Goal: Task Accomplishment & Management: Use online tool/utility

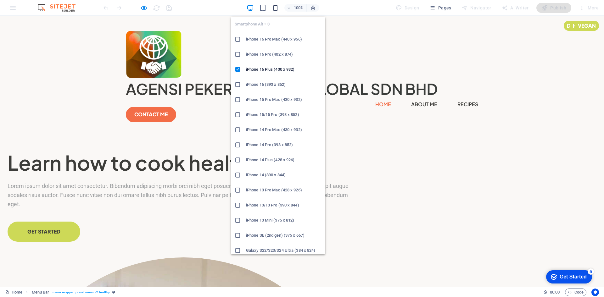
click at [276, 8] on icon "button" at bounding box center [275, 7] width 7 height 7
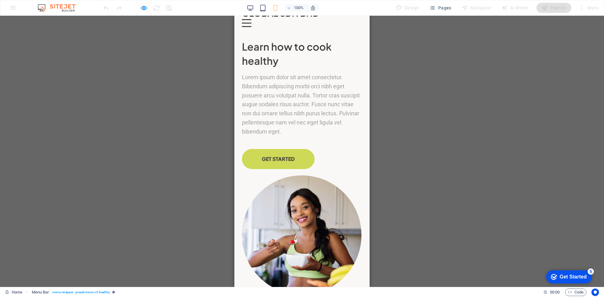
scroll to position [32, 0]
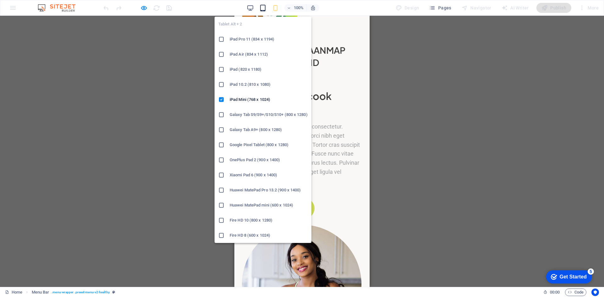
drag, startPoint x: 261, startPoint y: 10, endPoint x: 266, endPoint y: 10, distance: 4.1
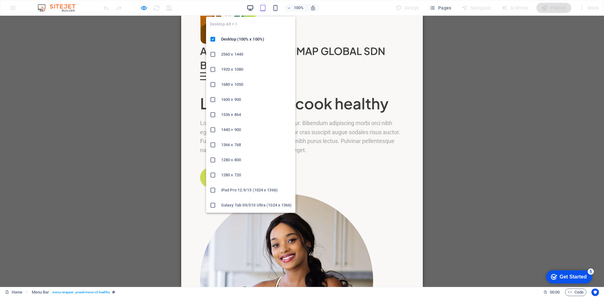
click at [0, 0] on icon "button" at bounding box center [0, 0] width 0 height 0
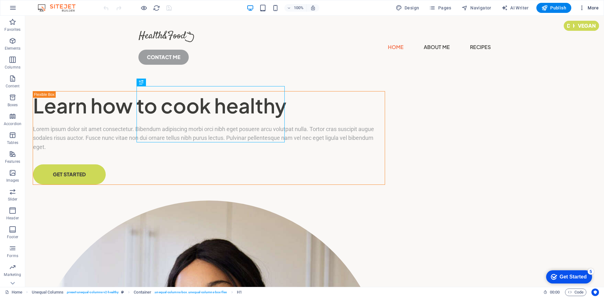
click at [0, 0] on span "More" at bounding box center [0, 0] width 0 height 0
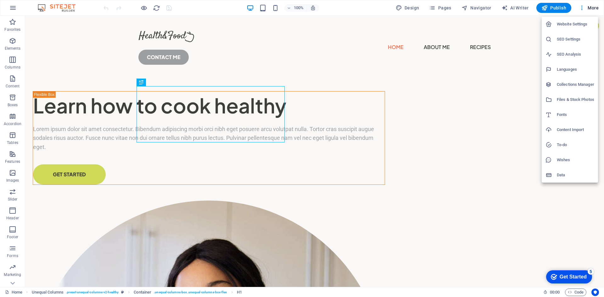
click at [0, 0] on div at bounding box center [0, 0] width 0 height 0
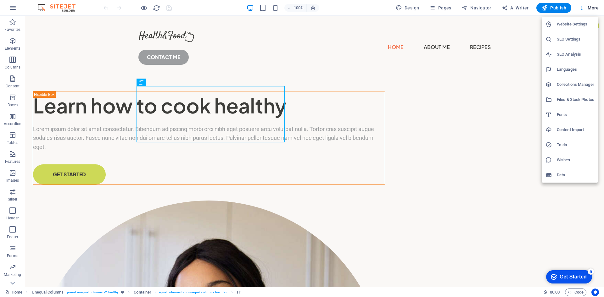
click at [0, 0] on h6 "Website Settings" at bounding box center [0, 0] width 0 height 0
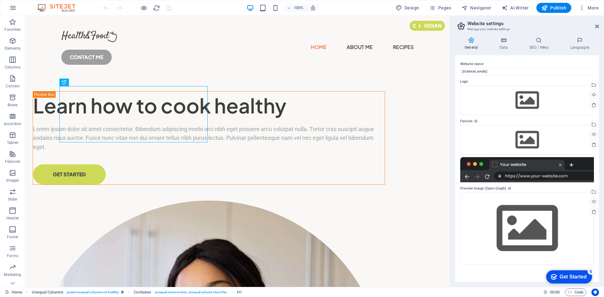
click at [0, 0] on h2 "Website settings" at bounding box center [0, 0] width 0 height 0
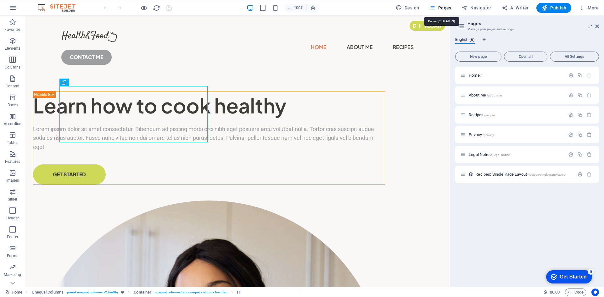
click at [0, 0] on span "Pages" at bounding box center [0, 0] width 0 height 0
click at [413, 7] on span "Design" at bounding box center [408, 8] width 24 height 6
select select "px"
select select "400"
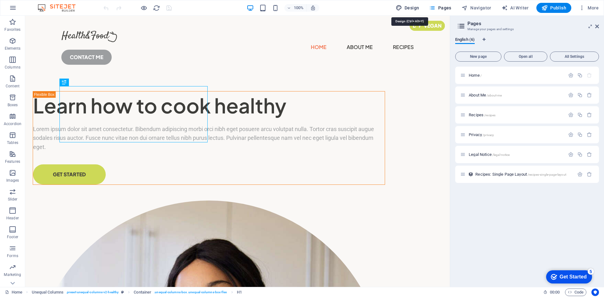
select select "px"
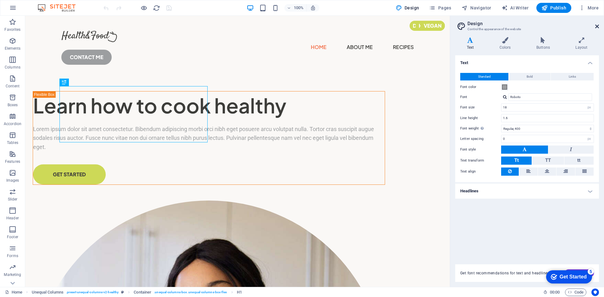
click at [596, 25] on icon at bounding box center [597, 26] width 4 height 5
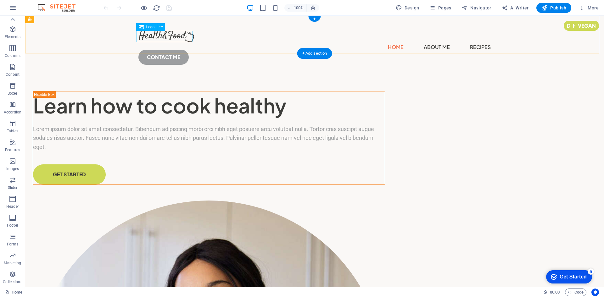
click at [180, 37] on div at bounding box center [314, 36] width 352 height 11
click at [167, 37] on div at bounding box center [314, 36] width 352 height 11
click at [0, 0] on icon at bounding box center [0, 0] width 0 height 0
click at [173, 40] on div at bounding box center [314, 36] width 352 height 11
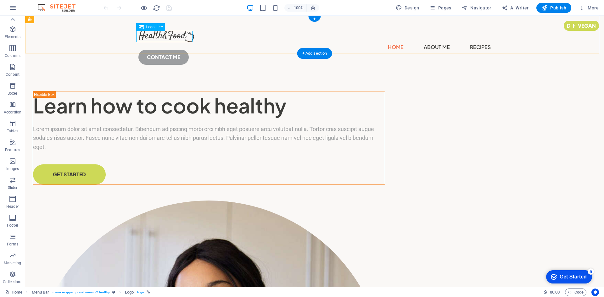
click at [173, 40] on div at bounding box center [314, 36] width 352 height 11
select select "px"
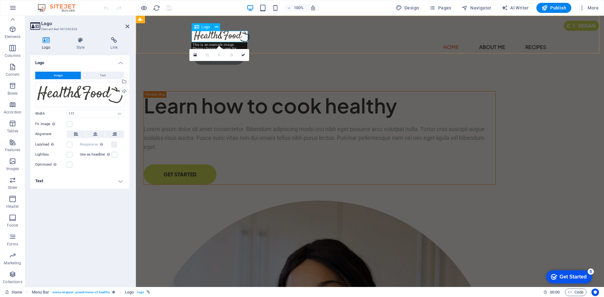
click at [210, 37] on div at bounding box center [370, 36] width 352 height 11
click at [79, 92] on div "Drag files here, click to choose files or select files from Files or our free s…" at bounding box center [79, 94] width 89 height 25
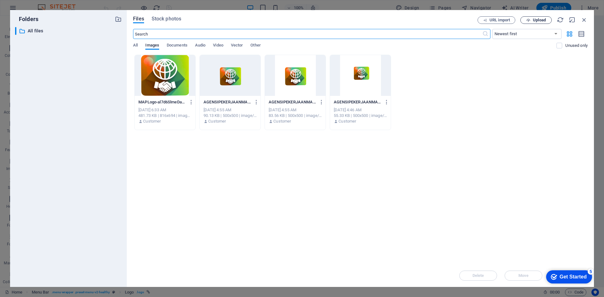
click at [531, 22] on button "Upload" at bounding box center [535, 20] width 31 height 8
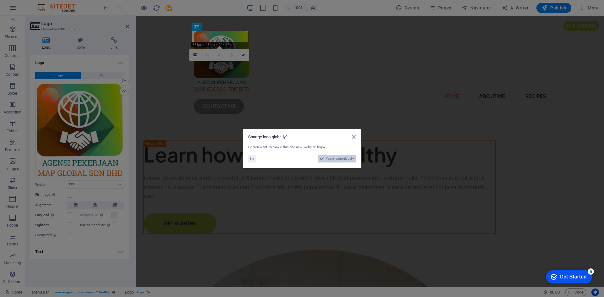
click at [340, 157] on span "Yes, change globally" at bounding box center [340, 159] width 28 height 8
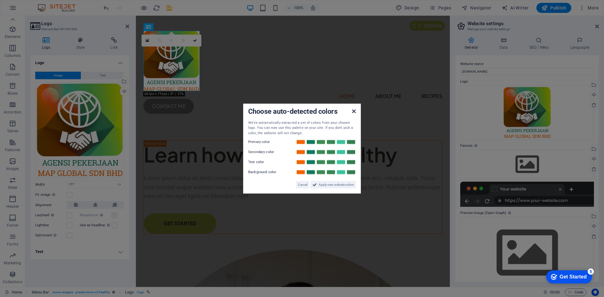
click at [353, 113] on icon at bounding box center [354, 111] width 4 height 5
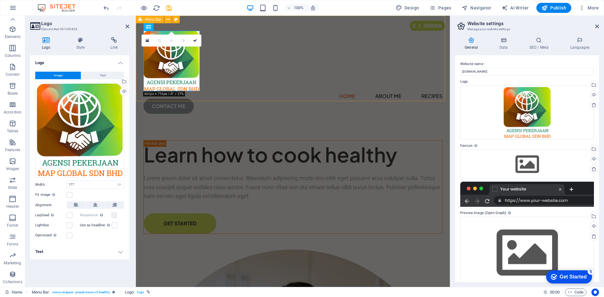
click at [316, 78] on div "Home About Me Recipes CONTACT ME" at bounding box center [293, 70] width 314 height 108
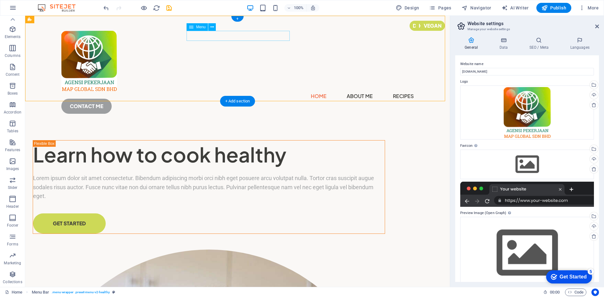
click at [281, 91] on nav "Home About Me Recipes" at bounding box center [237, 96] width 352 height 10
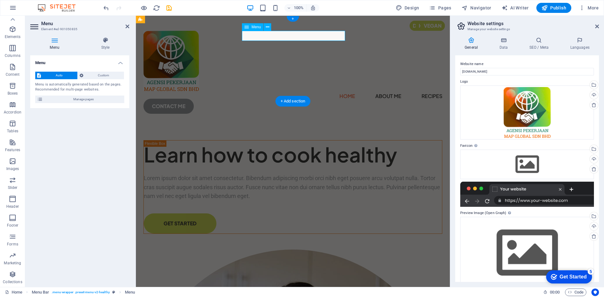
click at [334, 91] on nav "Home About Me Recipes" at bounding box center [292, 96] width 299 height 10
click at [302, 90] on div "Home About Me Recipes CONTACT ME" at bounding box center [293, 70] width 314 height 108
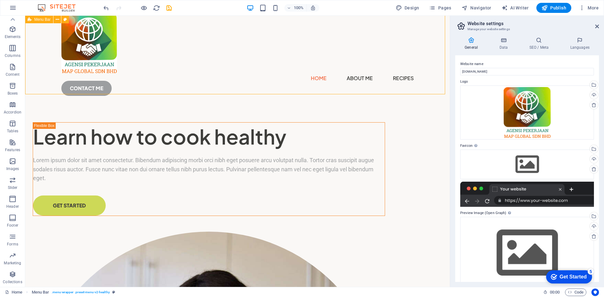
scroll to position [31, 0]
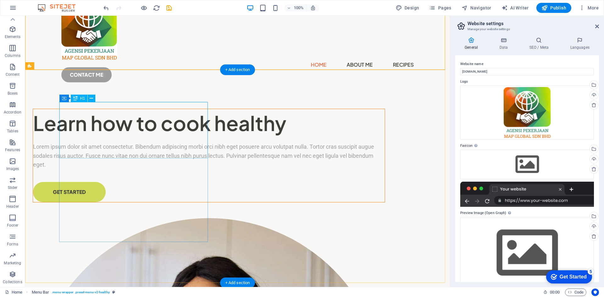
click at [106, 119] on div "Learn how to cook healthy" at bounding box center [209, 123] width 352 height 28
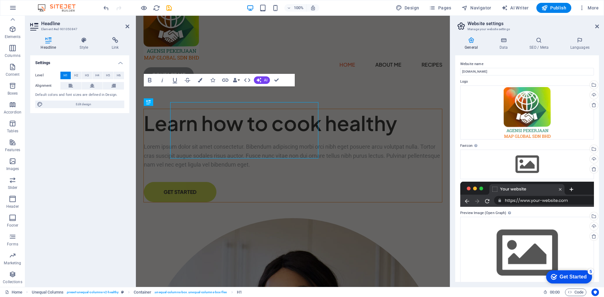
click at [106, 119] on div "Settings Level H1 H2 H3 H4 H5 H6 Alignment Default colors and font sizes are de…" at bounding box center [79, 168] width 99 height 227
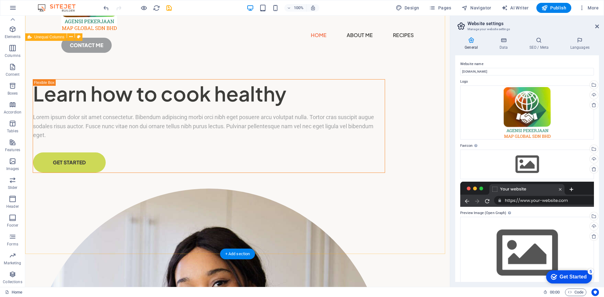
scroll to position [0, 0]
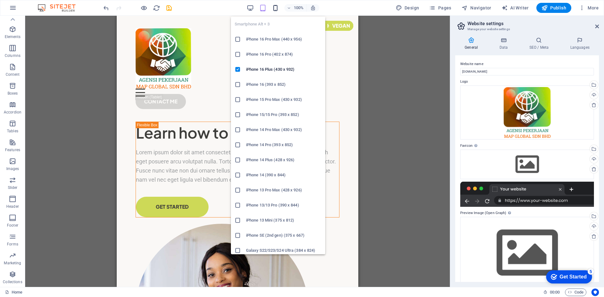
click at [274, 10] on icon "button" at bounding box center [275, 7] width 7 height 7
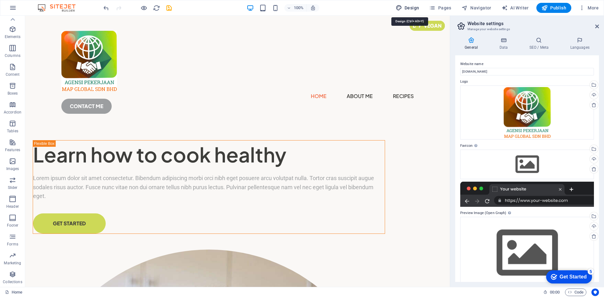
click at [404, 10] on span "Design" at bounding box center [408, 8] width 24 height 6
select select "px"
select select "400"
select select "px"
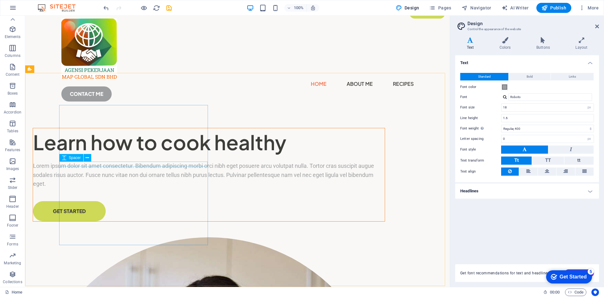
scroll to position [31, 0]
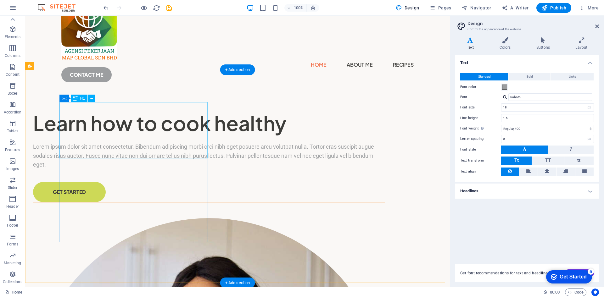
click at [99, 130] on div "Learn how to cook healthy" at bounding box center [209, 123] width 352 height 28
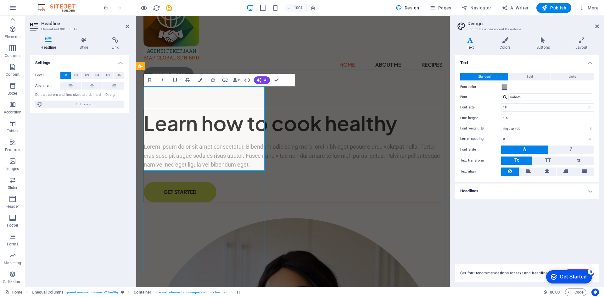
click at [176, 109] on h1 "Learn how to cook healthy" at bounding box center [293, 123] width 298 height 28
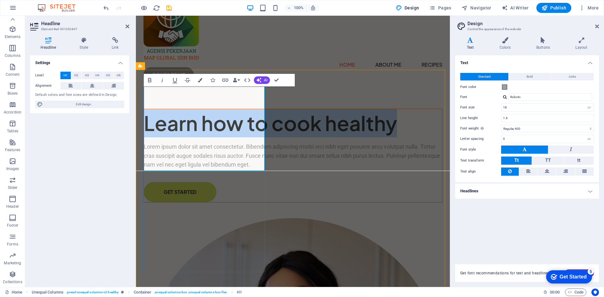
click at [176, 109] on h1 "Learn how to cook healthy" at bounding box center [293, 123] width 298 height 28
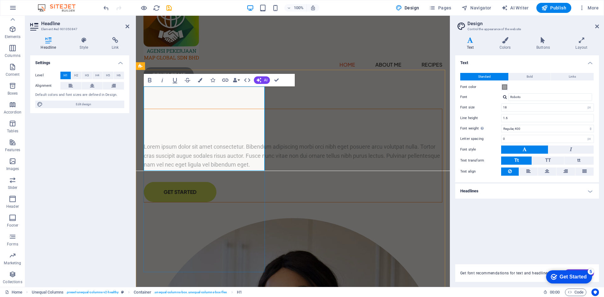
scroll to position [37, 0]
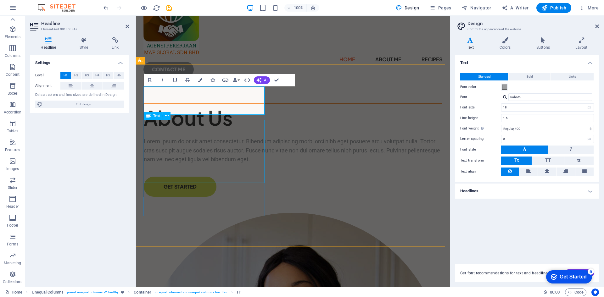
click at [186, 149] on div "Lorem ipsum dolor sit amet consectetur. Bibendum adipiscing morbi orci nibh ege…" at bounding box center [293, 150] width 298 height 27
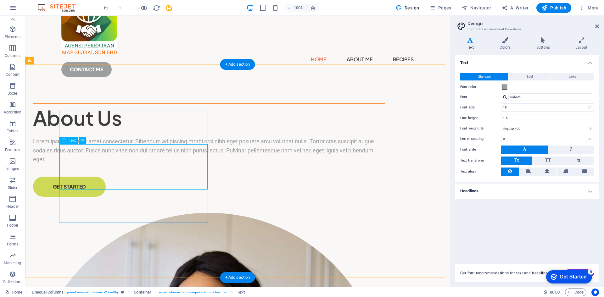
click at [83, 161] on div "Lorem ipsum dolor sit amet consectetur. Bibendum adipiscing morbi orci nibh ege…" at bounding box center [209, 150] width 352 height 27
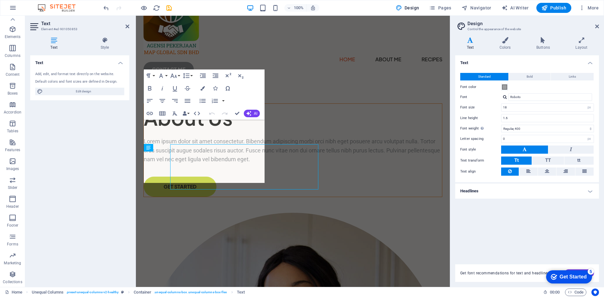
click at [83, 161] on div "Text Add, edit, and format text directly on the website. Default colors and fon…" at bounding box center [79, 168] width 99 height 227
click at [146, 137] on p "Lorem ipsum dolor sit amet consectetur. Bibendum adipiscing morbi orci nibh ege…" at bounding box center [293, 150] width 298 height 27
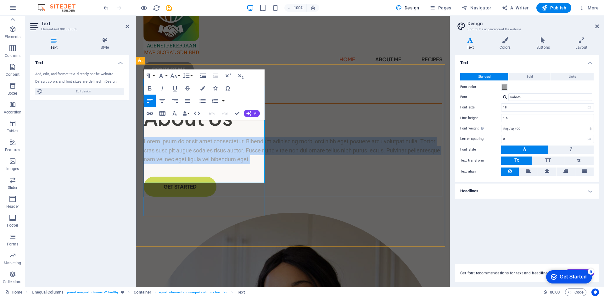
click at [146, 137] on p "Lorem ipsum dolor sit amet consectetur. Bibendum adipiscing morbi orci nibh ege…" at bounding box center [293, 150] width 298 height 27
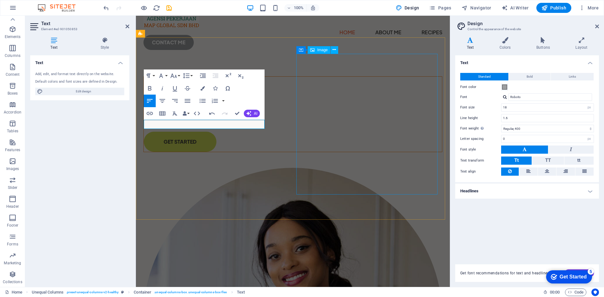
scroll to position [59, 0]
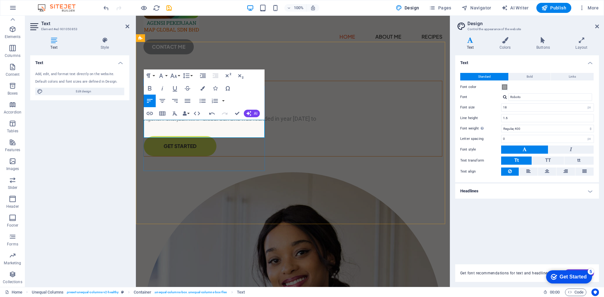
click at [158, 124] on p "Agensi Pekerjaan MAP Global Sdn Bhd was founded in year 2019 to" at bounding box center [293, 119] width 298 height 9
click at [222, 124] on p "Agensi Pekerjaan MAP Global Sdn Bhd was founded in year 2019 to" at bounding box center [293, 119] width 298 height 9
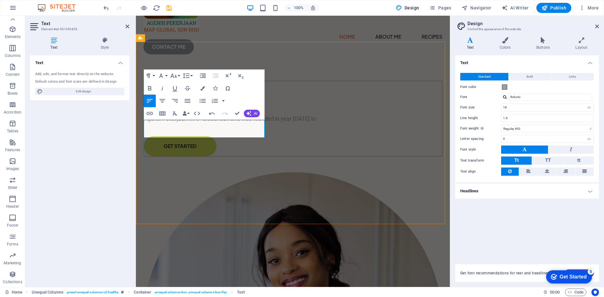
click at [148, 124] on p "Agensi Pekerjaan MAP Global Sdn Bhd was founded in year 2019 to" at bounding box center [293, 119] width 298 height 9
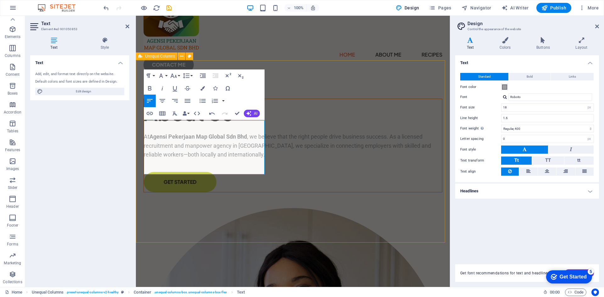
scroll to position [41, 0]
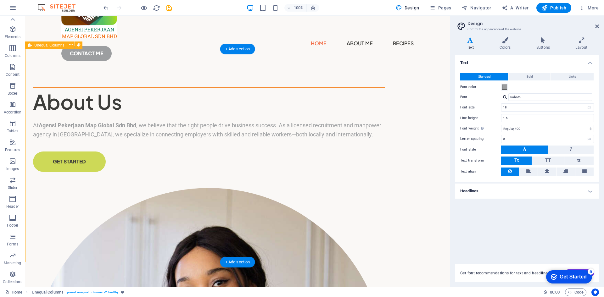
scroll to position [42, 0]
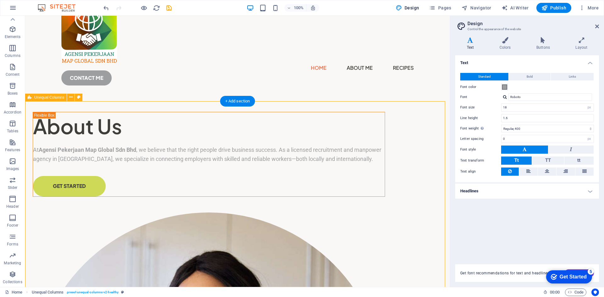
scroll to position [0, 0]
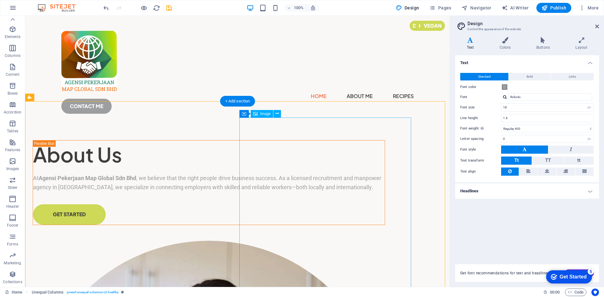
click at [266, 114] on span "Image" at bounding box center [265, 114] width 10 height 4
select select "%"
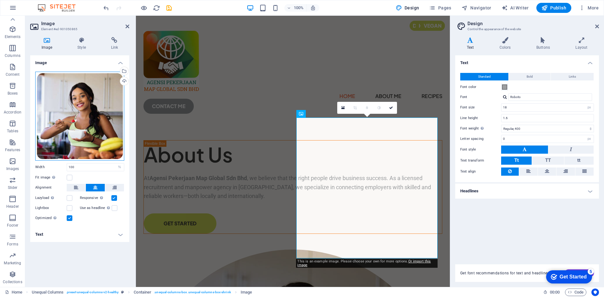
click at [100, 99] on div "Drag files here, click to choose files or select files from Files or our free s…" at bounding box center [79, 116] width 89 height 89
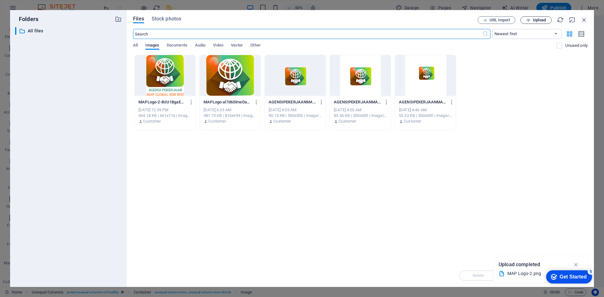
click at [529, 19] on icon "button" at bounding box center [528, 20] width 4 height 4
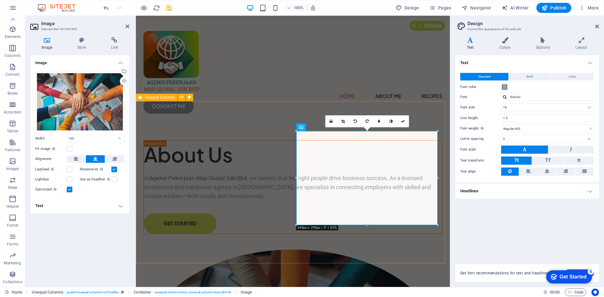
click at [279, 247] on div "About Us At Agensi Pekerjaan Map Global Sdn Bhd , we believe that the right peo…" at bounding box center [293, 299] width 314 height 351
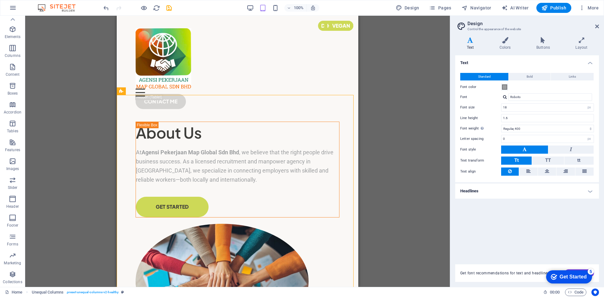
click at [382, 139] on div "Drag here to replace the existing content. Press “Ctrl” if you want to create a…" at bounding box center [237, 152] width 425 height 272
click at [363, 119] on div "Drag here to replace the existing content. Press “Ctrl” if you want to create a…" at bounding box center [237, 152] width 425 height 272
click at [393, 101] on div "Drag here to replace the existing content. Press “Ctrl” if you want to create a…" at bounding box center [237, 152] width 425 height 272
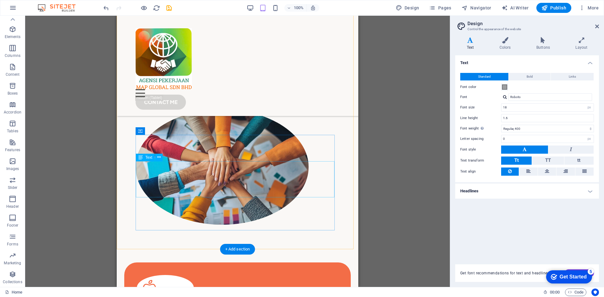
scroll to position [95, 0]
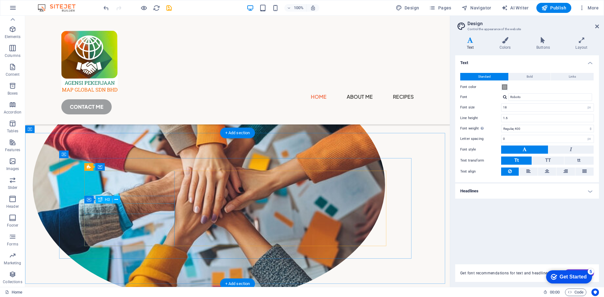
scroll to position [158, 0]
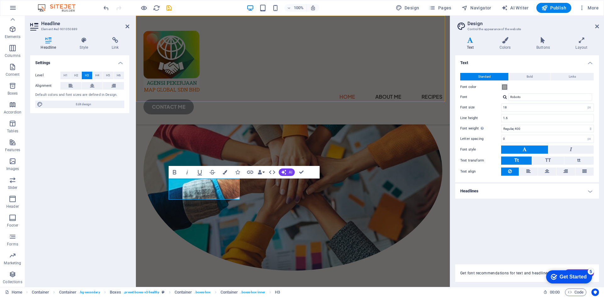
click at [256, 78] on div "Home About Me Recipes CONTACT ME" at bounding box center [293, 70] width 314 height 109
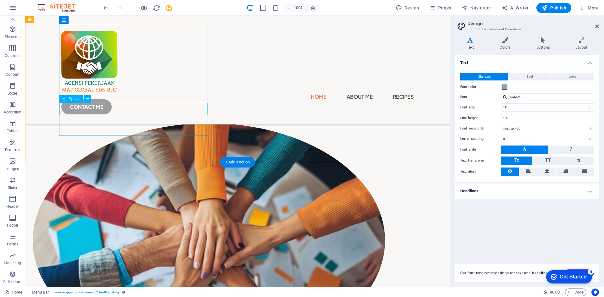
scroll to position [96, 0]
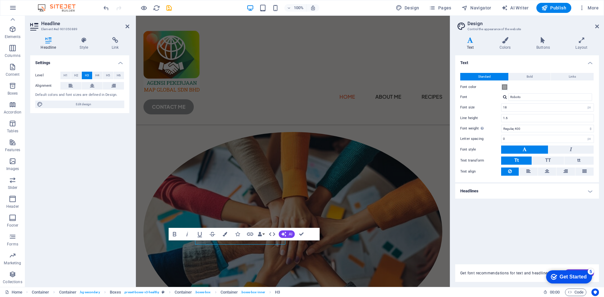
click at [130, 241] on div "Headline Style Link Settings Level H1 H2 H3 H4 H5 H6 Alignment Default colors a…" at bounding box center [79, 159] width 109 height 255
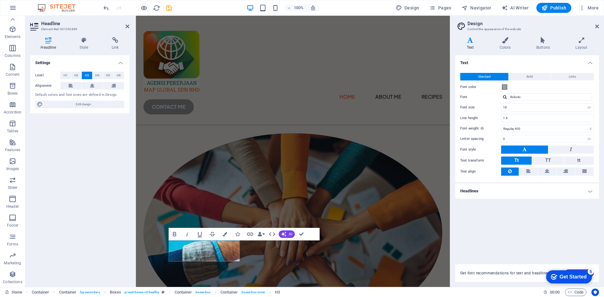
click at [108, 236] on div "Settings Level H1 H2 H3 H4 H5 H6 Alignment Default colors and font sizes are de…" at bounding box center [79, 168] width 99 height 227
click at [207, 170] on div "About Us At Agensi Pekerjaan Map Global Sdn Bhd , we believe that the right peo…" at bounding box center [293, 139] width 314 height 437
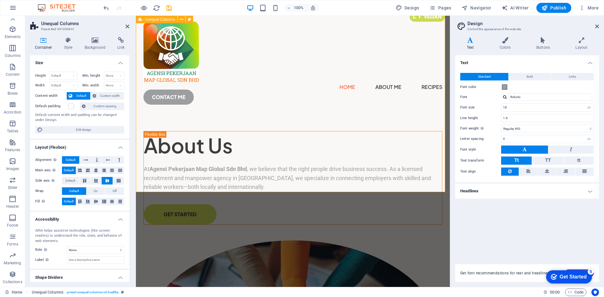
scroll to position [0, 0]
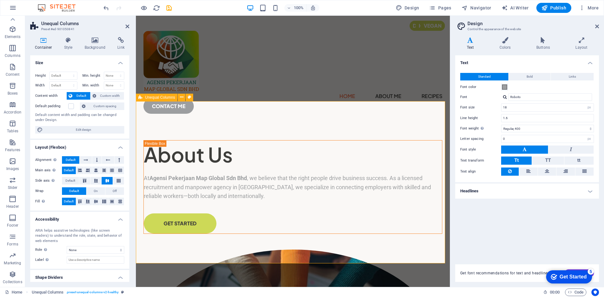
click at [316, 124] on div "About Us At Agensi Pekerjaan Map Global Sdn Bhd , we believe that the right peo…" at bounding box center [293, 299] width 314 height 351
click at [306, 82] on div "Home About Me Recipes CONTACT ME" at bounding box center [293, 70] width 314 height 108
click at [417, 82] on div "Home About Me Recipes CONTACT ME" at bounding box center [293, 70] width 314 height 108
select select "header"
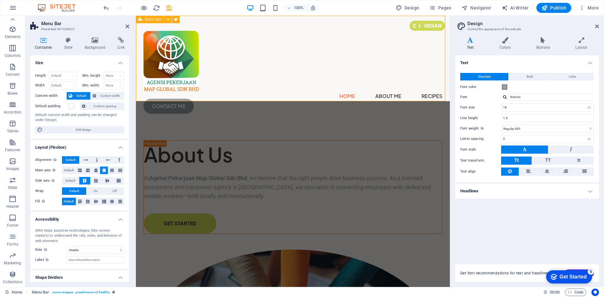
click at [306, 82] on div "Home About Me Recipes CONTACT ME" at bounding box center [293, 70] width 314 height 108
click at [424, 99] on div "CONTACT ME" at bounding box center [292, 106] width 299 height 15
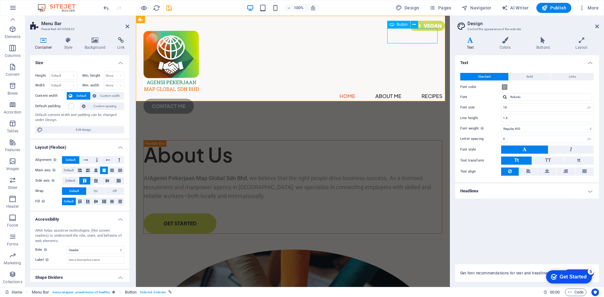
click at [424, 99] on div "CONTACT ME" at bounding box center [292, 106] width 299 height 15
select select "px"
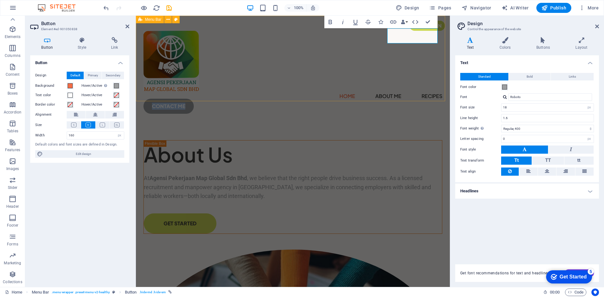
click at [348, 73] on div "Home About Me Recipes CONTACT ME" at bounding box center [293, 70] width 314 height 108
select select "header"
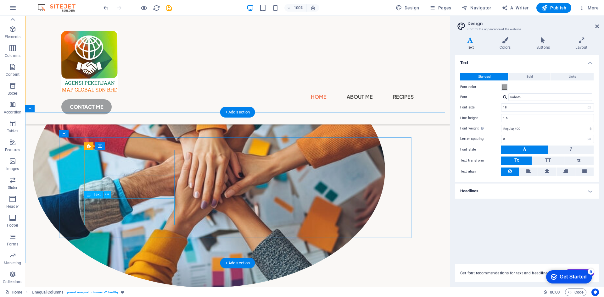
scroll to position [189, 0]
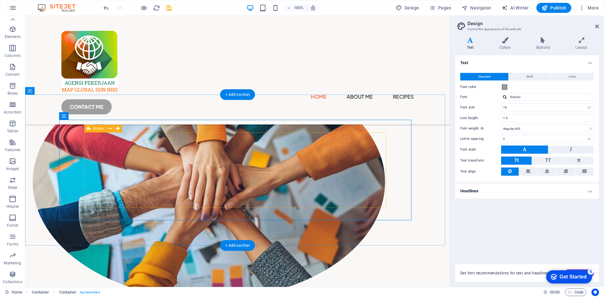
scroll to position [127, 0]
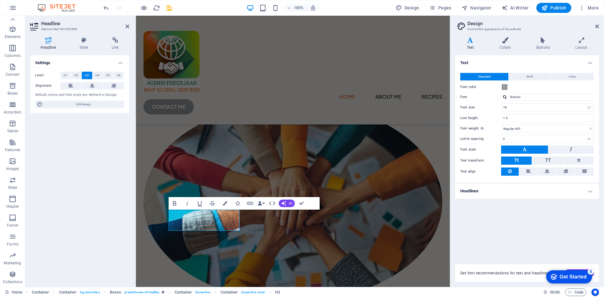
click at [126, 206] on div "Settings Level H1 H2 H3 H4 H5 H6 Alignment Default colors and font sizes are de…" at bounding box center [79, 168] width 99 height 227
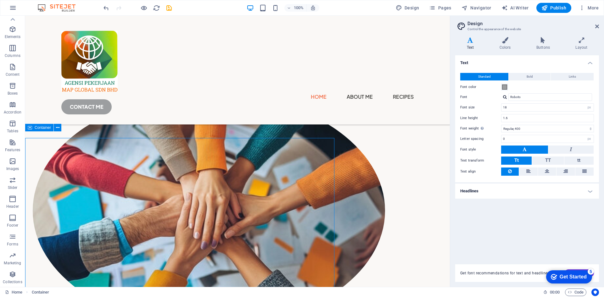
scroll to position [127, 0]
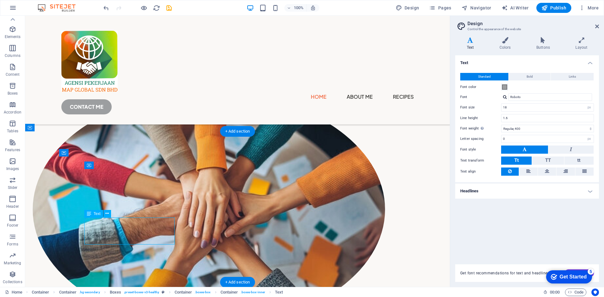
click at [121, 224] on div "Container H1 Unequal Columns Container Container Image Container Menu Bar Logo …" at bounding box center [237, 152] width 425 height 272
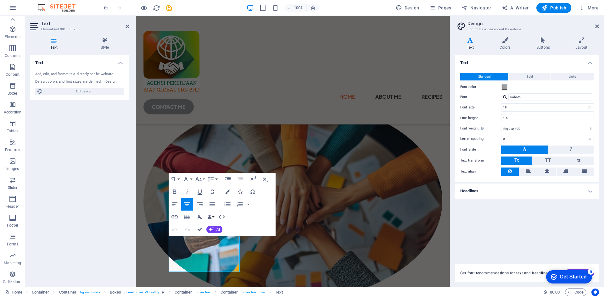
scroll to position [125, 0]
click at [112, 231] on div "Text Add, edit, and format text directly on the website. Default colors and fon…" at bounding box center [79, 168] width 99 height 227
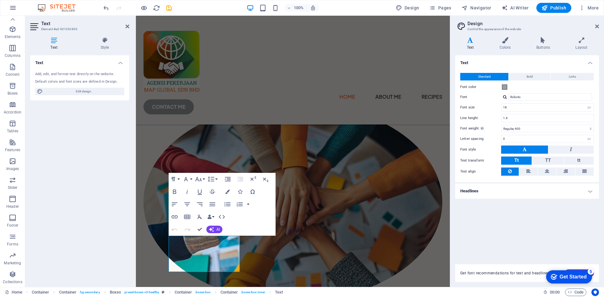
click at [112, 231] on div "Text Add, edit, and format text directly on the website. Default colors and fon…" at bounding box center [79, 168] width 99 height 227
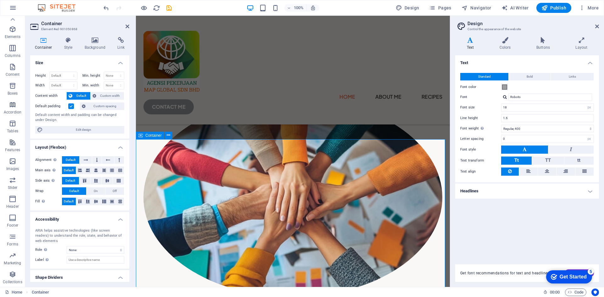
scroll to position [220, 0]
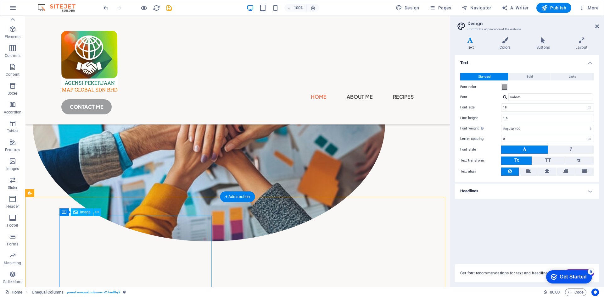
select select "%"
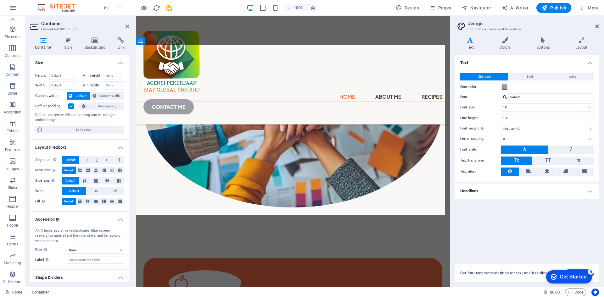
click at [257, 82] on div "Home About Me Recipes CONTACT ME" at bounding box center [293, 70] width 314 height 109
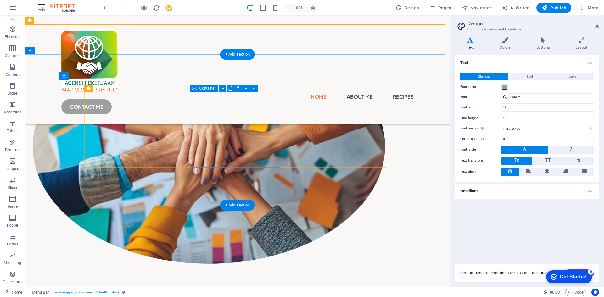
scroll to position [181, 0]
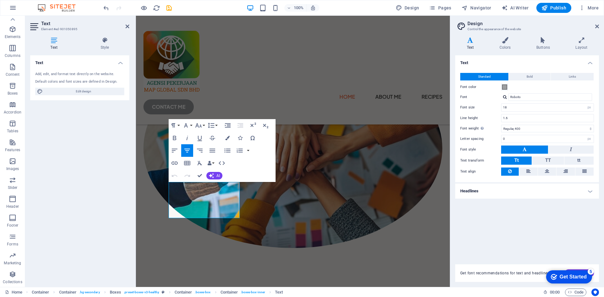
click at [122, 177] on div "Text Add, edit, and format text directly on the website. Default colors and fon…" at bounding box center [79, 168] width 99 height 227
drag, startPoint x: 62, startPoint y: 177, endPoint x: 510, endPoint y: 45, distance: 467.5
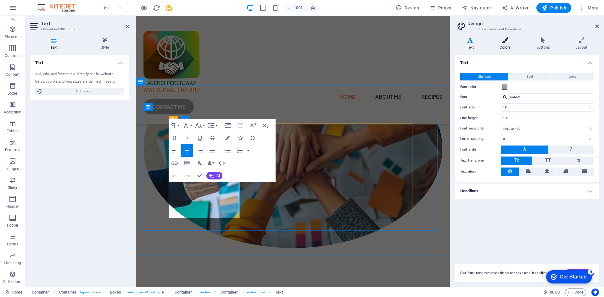
click at [510, 45] on h4 "Colors" at bounding box center [506, 43] width 37 height 13
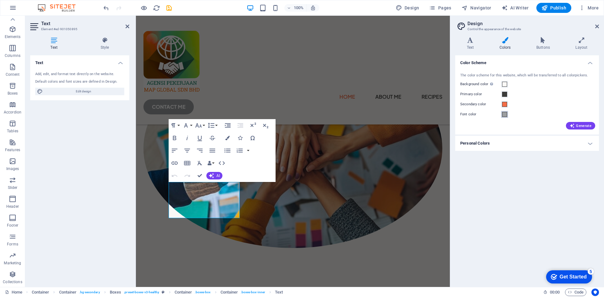
click at [505, 118] on button "Font color" at bounding box center [504, 114] width 7 height 7
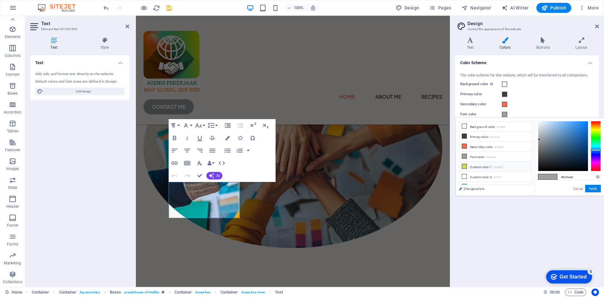
scroll to position [15, 0]
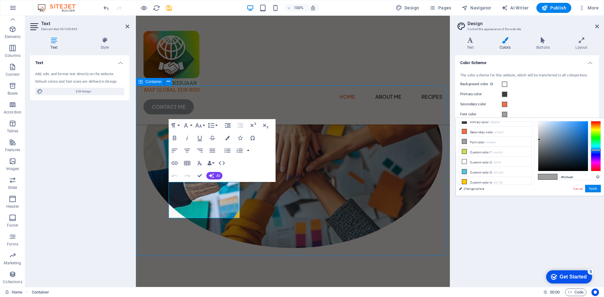
scroll to position [181, 0]
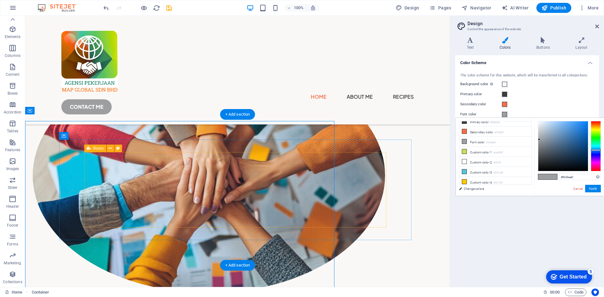
scroll to position [143, 0]
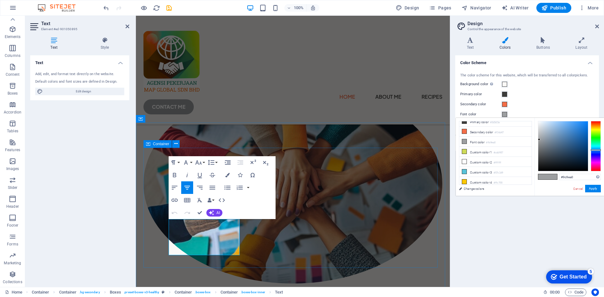
scroll to position [142, 0]
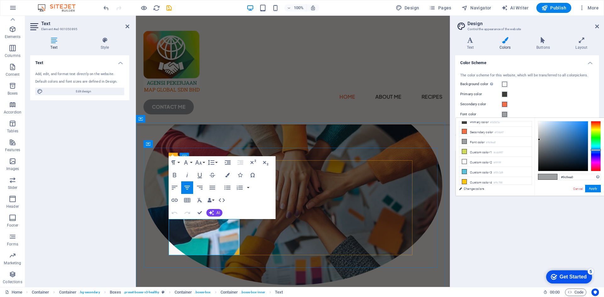
click at [546, 177] on span at bounding box center [542, 176] width 9 height 5
click at [570, 175] on input "#9c9ea0" at bounding box center [580, 177] width 42 height 6
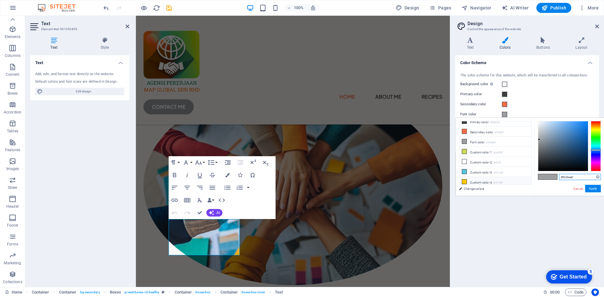
drag, startPoint x: 582, startPoint y: 175, endPoint x: 499, endPoint y: 182, distance: 83.3
click at [499, 182] on div "less Background color #faf8f6 Primary color #3d3d3a Secondary color #f36d47 Fon…" at bounding box center [530, 157] width 148 height 78
click at [575, 178] on input "#9c9ea0ite" at bounding box center [580, 177] width 42 height 6
click at [563, 178] on input "##ffffff" at bounding box center [580, 177] width 42 height 6
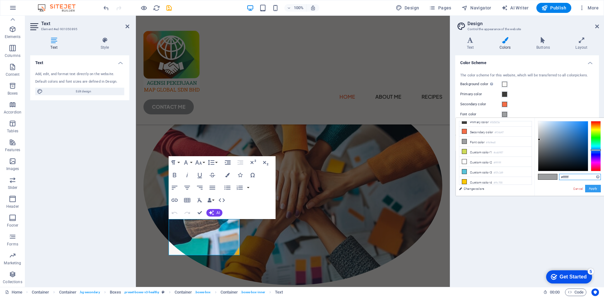
type input "#ffffff"
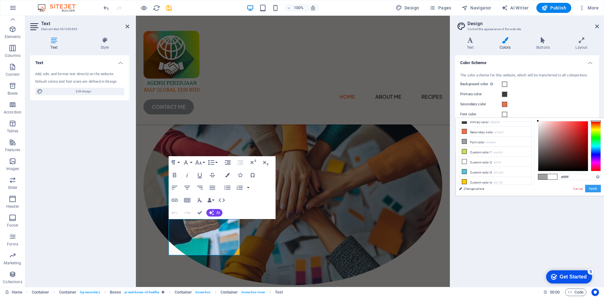
click at [591, 188] on button "Apply" at bounding box center [593, 189] width 16 height 8
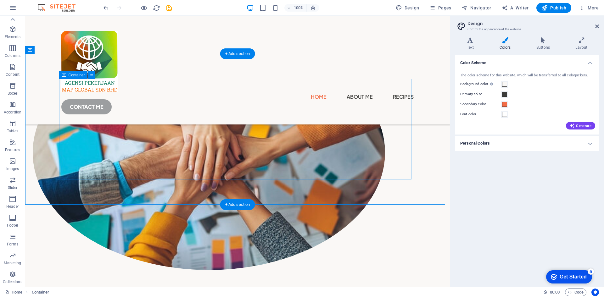
scroll to position [175, 0]
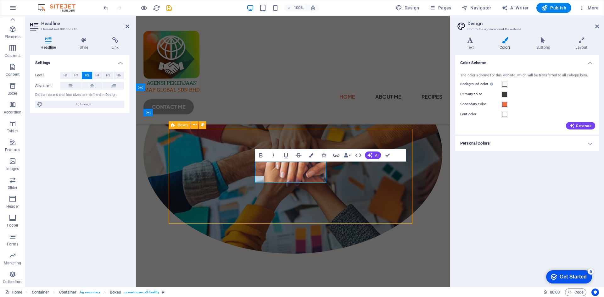
scroll to position [167, 0]
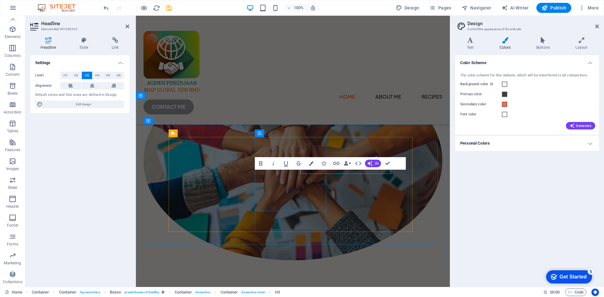
scroll to position [165, 0]
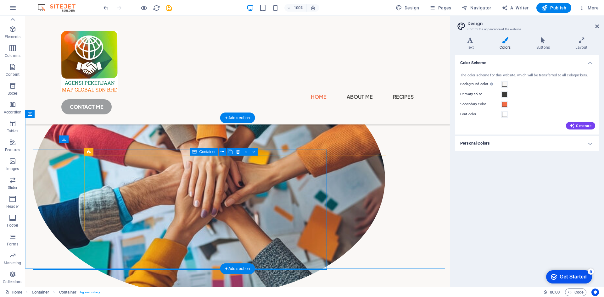
scroll to position [140, 0]
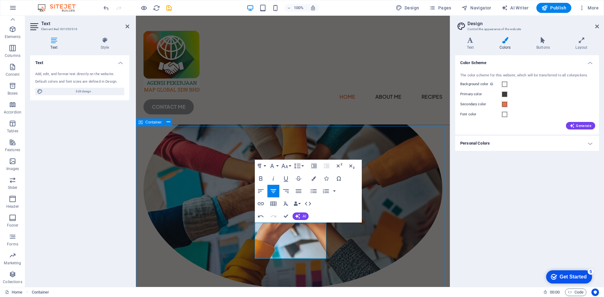
scroll to position [121, 0]
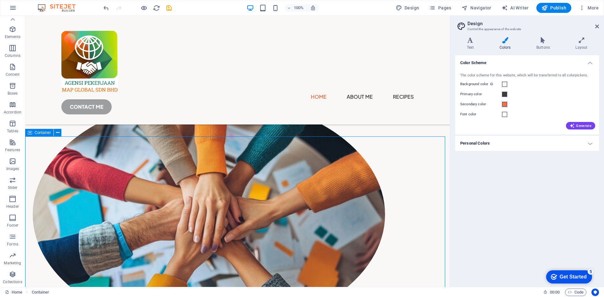
drag, startPoint x: 257, startPoint y: 146, endPoint x: 368, endPoint y: 146, distance: 110.8
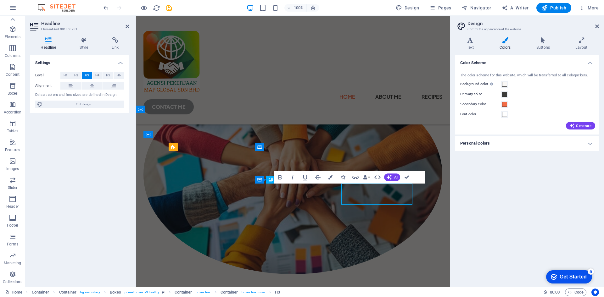
scroll to position [151, 0]
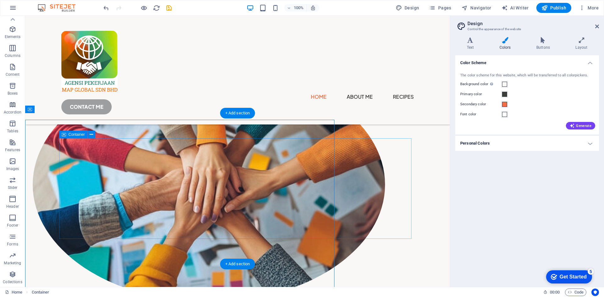
scroll to position [145, 0]
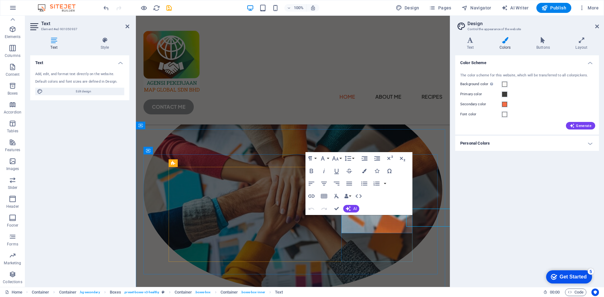
scroll to position [135, 0]
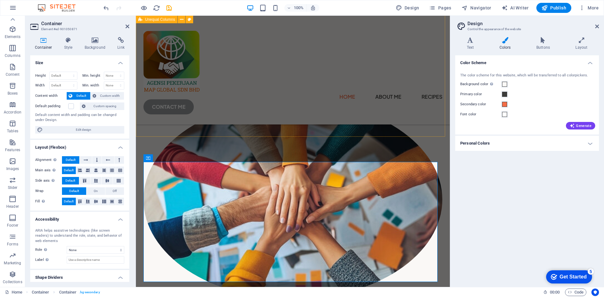
click at [374, 102] on div "About Us At Agensi Pekerjaan Map Global Sdn Bhd , we believe that the right peo…" at bounding box center [293, 106] width 314 height 437
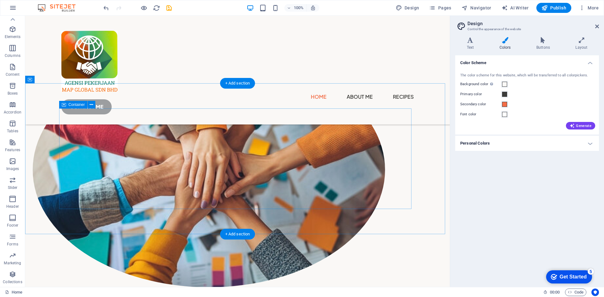
scroll to position [160, 0]
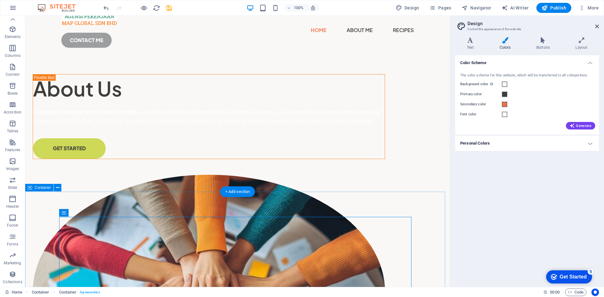
scroll to position [0, 0]
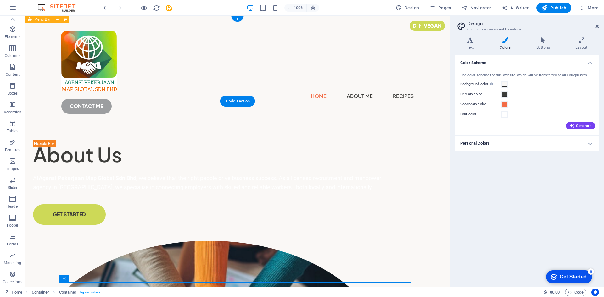
click at [325, 73] on div "Home About Me Recipes CONTACT ME" at bounding box center [237, 70] width 425 height 108
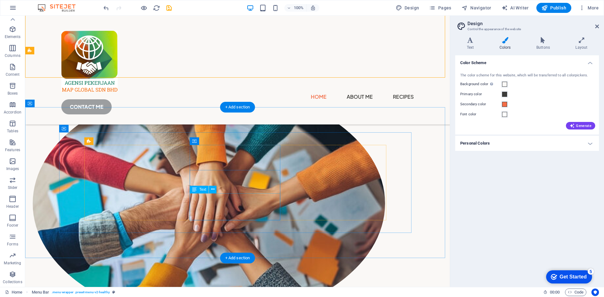
scroll to position [127, 0]
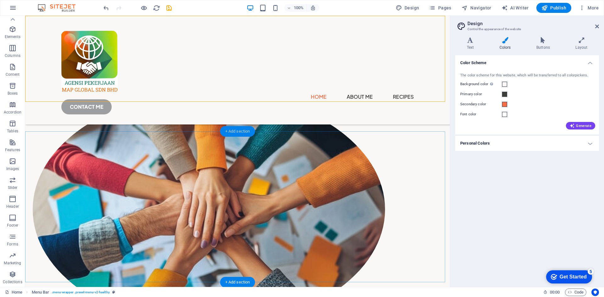
click at [237, 133] on div "+ Add section" at bounding box center [237, 131] width 35 height 11
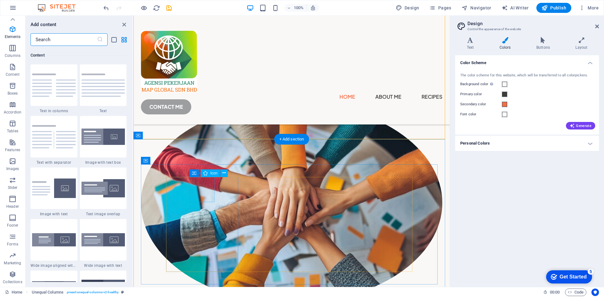
scroll to position [1101, 0]
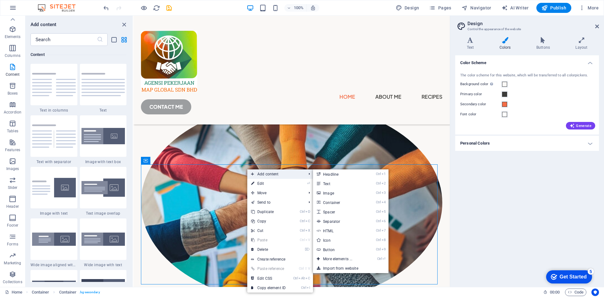
click at [267, 176] on span "Add content" at bounding box center [275, 174] width 56 height 9
click at [330, 200] on link "Ctrl 4 Container" at bounding box center [339, 202] width 52 height 9
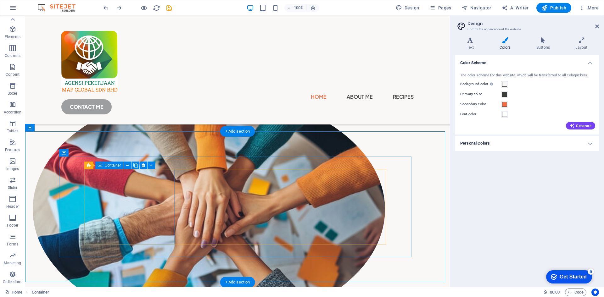
scroll to position [158, 0]
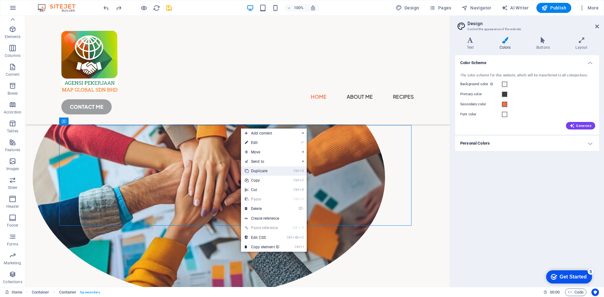
click at [257, 167] on link "Ctrl D Duplicate" at bounding box center [262, 170] width 42 height 9
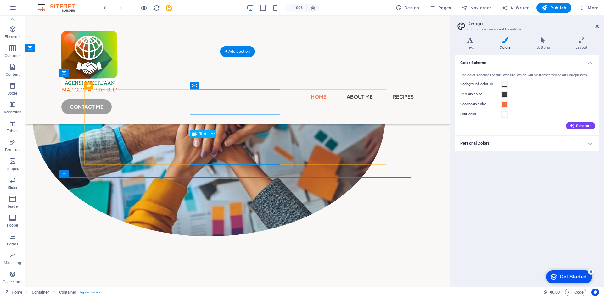
scroll to position [221, 0]
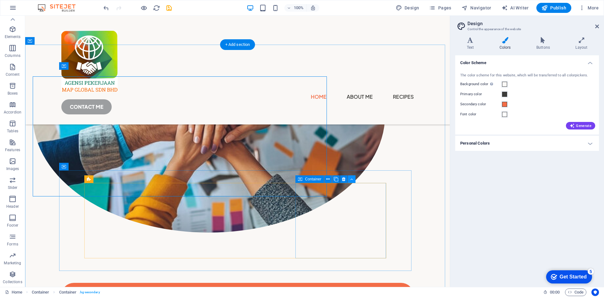
scroll to position [213, 0]
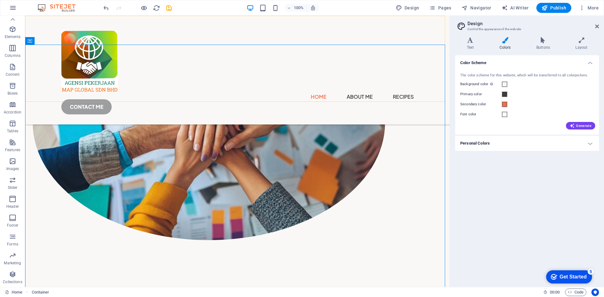
click at [188, 60] on div "Home About Me Recipes CONTACT ME" at bounding box center [237, 70] width 425 height 109
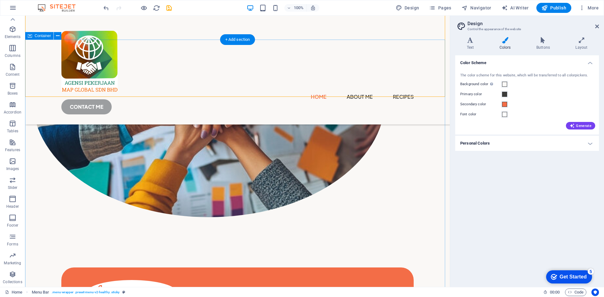
scroll to position [245, 0]
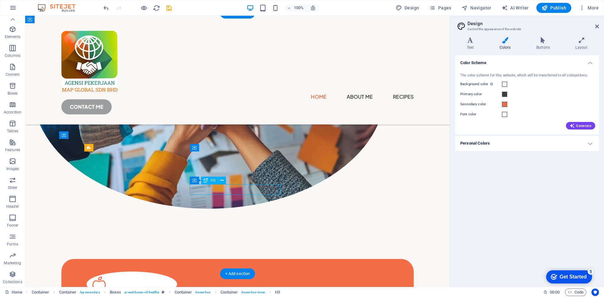
drag, startPoint x: 241, startPoint y: 190, endPoint x: 130, endPoint y: 190, distance: 110.8
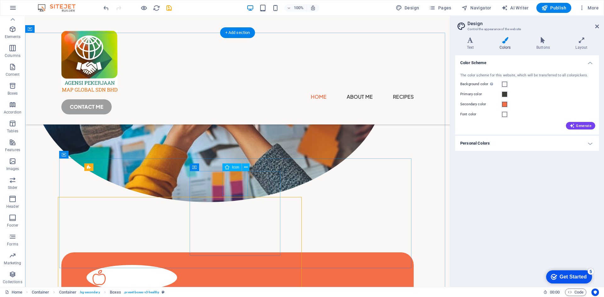
scroll to position [225, 0]
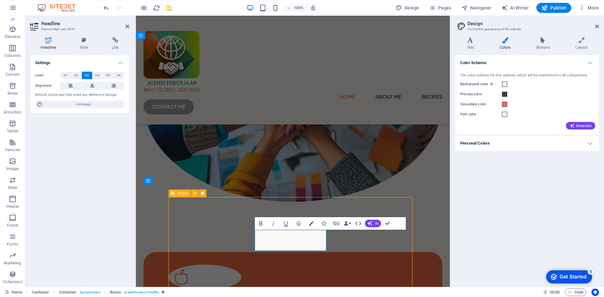
scroll to position [199, 0]
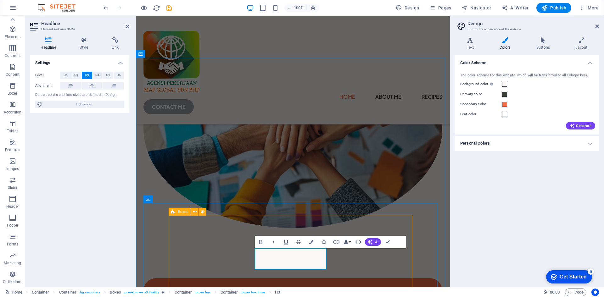
scroll to position [207, 0]
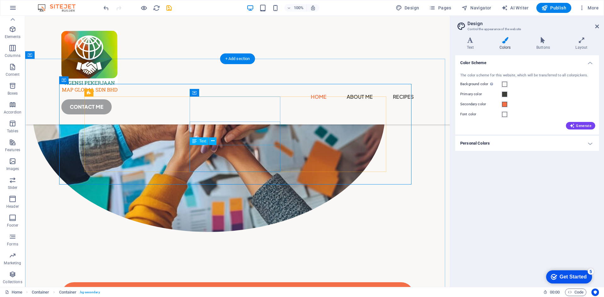
scroll to position [231, 0]
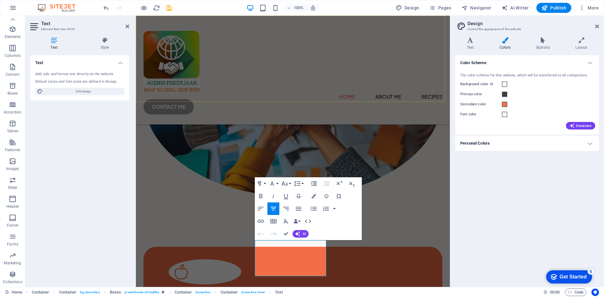
click at [303, 58] on div "Home About Me Recipes CONTACT ME" at bounding box center [293, 70] width 314 height 109
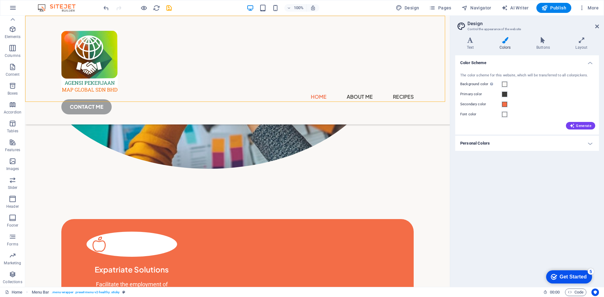
scroll to position [294, 0]
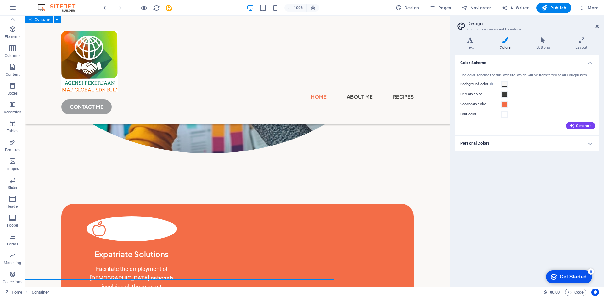
scroll to position [274, 0]
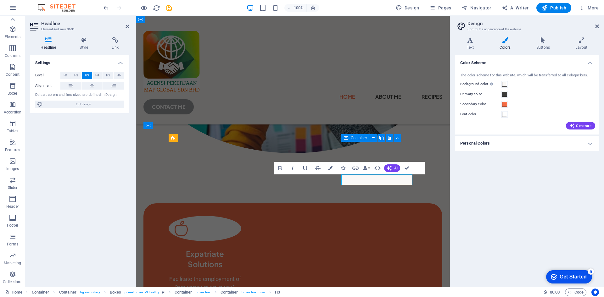
scroll to position [281, 0]
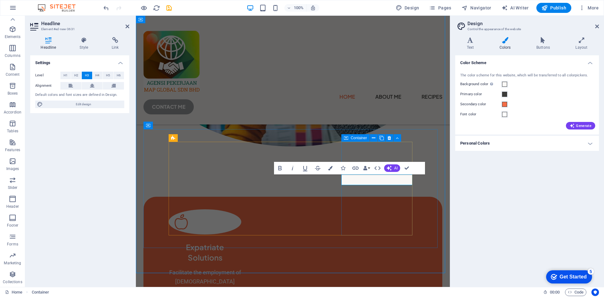
scroll to position [255, 0]
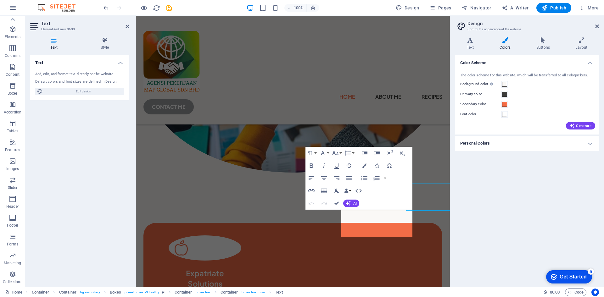
click at [362, 200] on div "Paragraph Format Normal Heading 1 Heading 2 Heading 3 Heading 4 Heading 5 Headi…" at bounding box center [359, 178] width 107 height 63
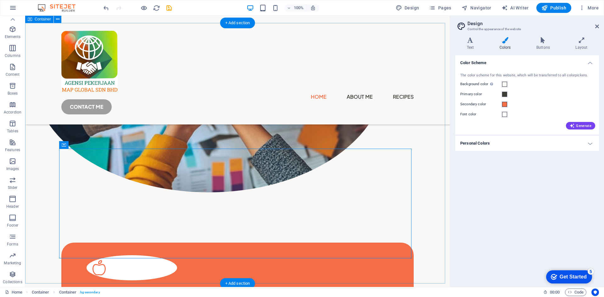
scroll to position [235, 0]
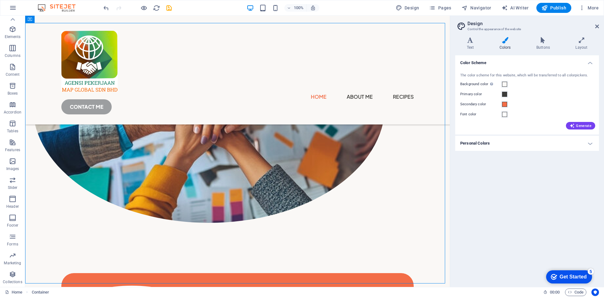
scroll to position [204, 0]
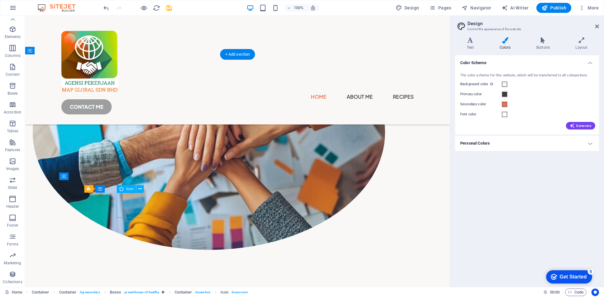
select select "xMidYMid"
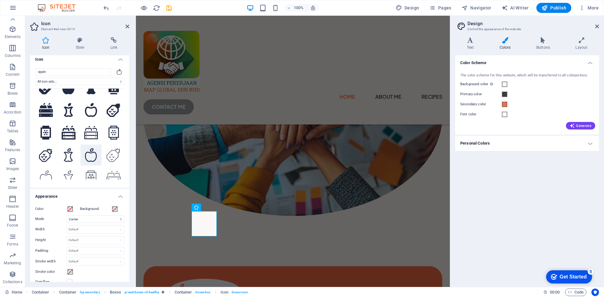
scroll to position [0, 0]
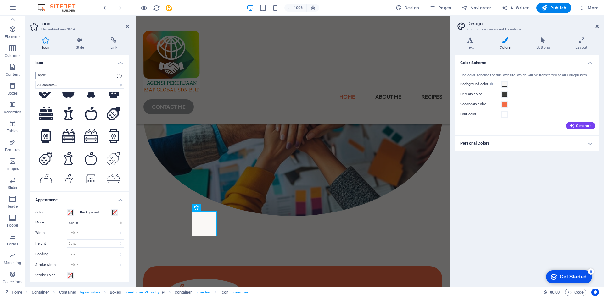
click at [48, 76] on input "apple" at bounding box center [73, 76] width 76 height 8
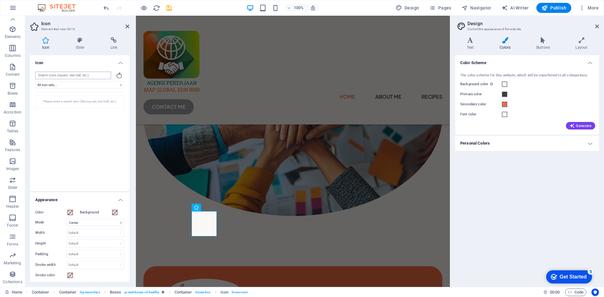
click at [48, 76] on input "search" at bounding box center [73, 76] width 76 height 8
click at [54, 73] on input "maid" at bounding box center [73, 76] width 76 height 8
drag, startPoint x: 57, startPoint y: 76, endPoint x: 8, endPoint y: 72, distance: 49.6
click at [8, 72] on section "Favorites Elements Columns Content Boxes Accordion Tables Features Images Slide…" at bounding box center [225, 152] width 450 height 272
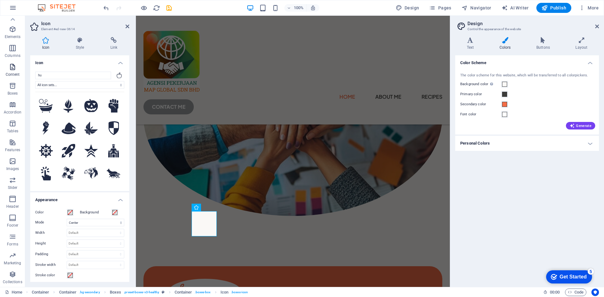
type input "hum"
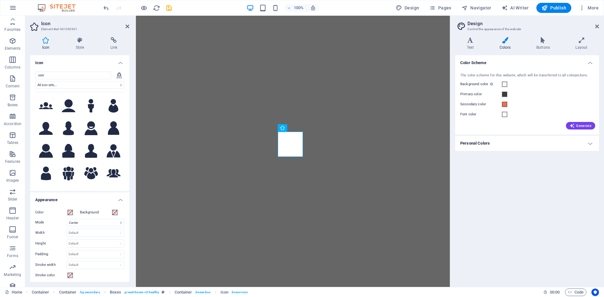
select select "xMidYMid"
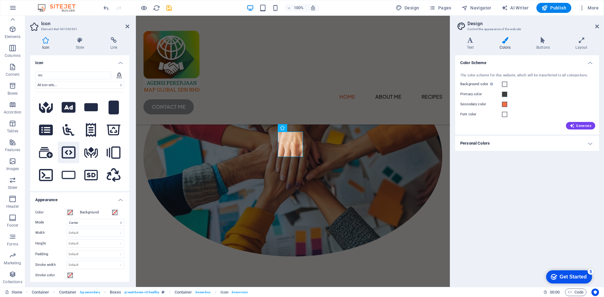
scroll to position [346, 0]
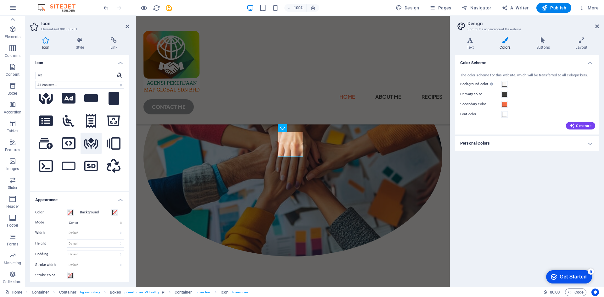
type input "rec"
click at [92, 138] on icon at bounding box center [91, 143] width 14 height 11
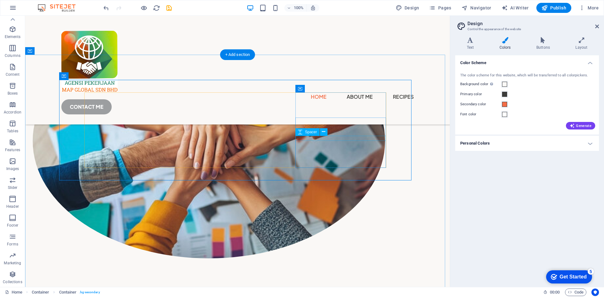
scroll to position [204, 0]
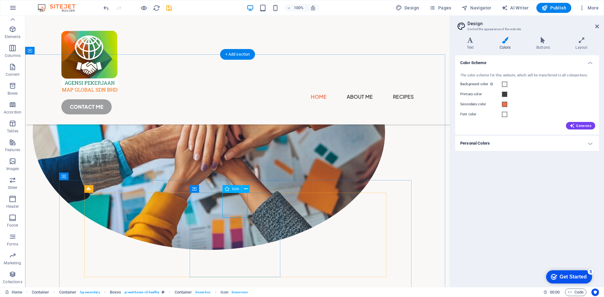
select select "xMidYMid"
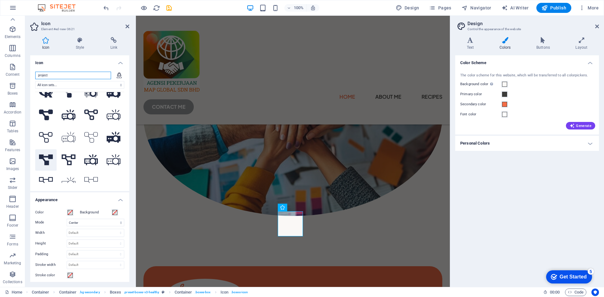
scroll to position [20, 0]
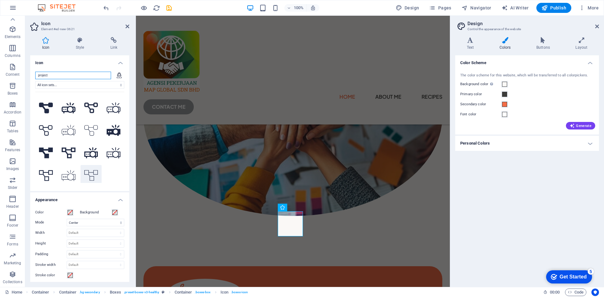
type input "project"
click at [87, 171] on icon at bounding box center [91, 176] width 14 height 12
click at [311, 71] on div "Home About Me Recipes CONTACT ME" at bounding box center [293, 70] width 314 height 109
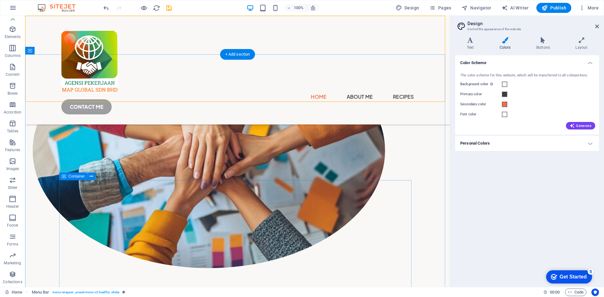
scroll to position [172, 0]
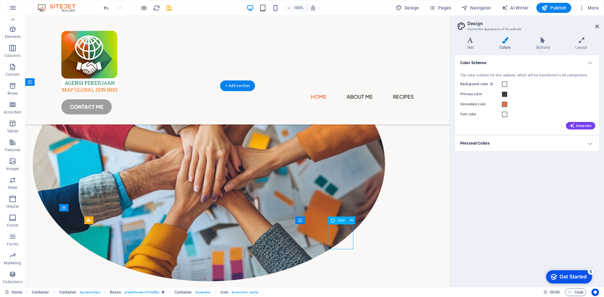
select select "xMidYMid"
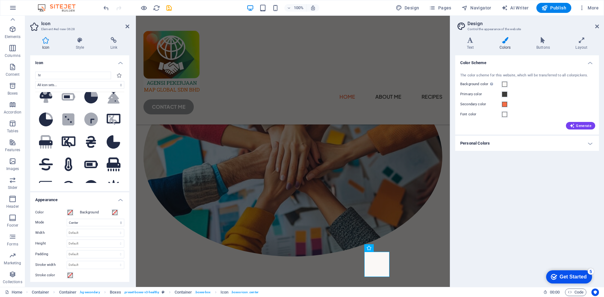
scroll to position [157, 0]
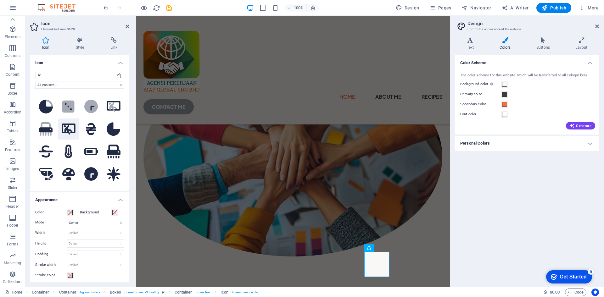
type input "hr"
click at [65, 124] on icon at bounding box center [69, 129] width 14 height 11
click at [231, 84] on div "Home About Me Recipes CONTACT ME" at bounding box center [293, 70] width 314 height 109
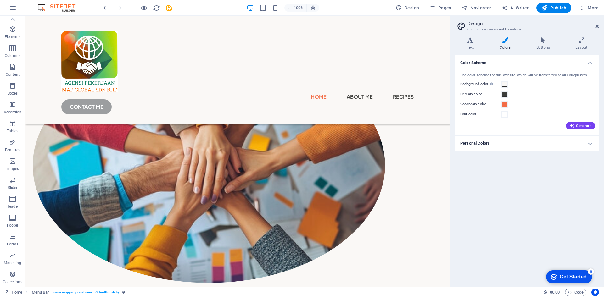
scroll to position [172, 0]
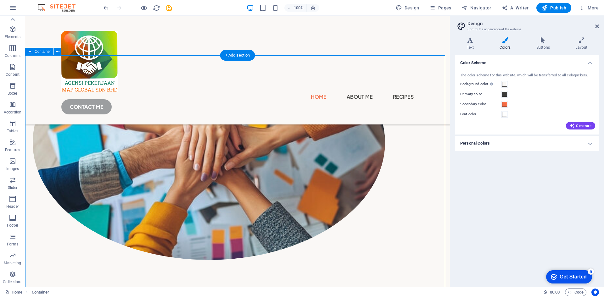
scroll to position [204, 0]
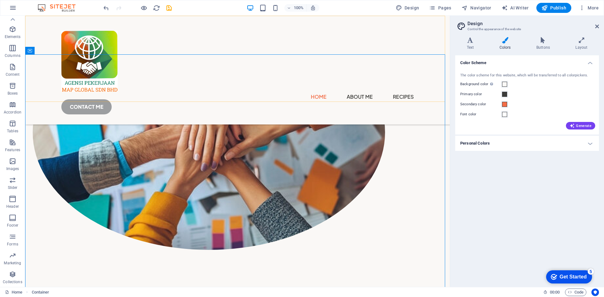
click at [132, 37] on div "Home About Me Recipes CONTACT ME" at bounding box center [237, 70] width 425 height 109
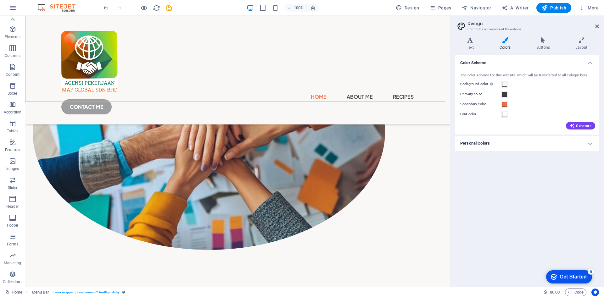
click at [132, 37] on div "Home About Me Recipes CONTACT ME" at bounding box center [237, 70] width 425 height 109
select select "header"
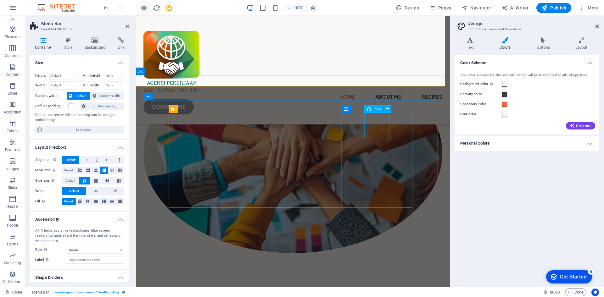
scroll to position [189, 0]
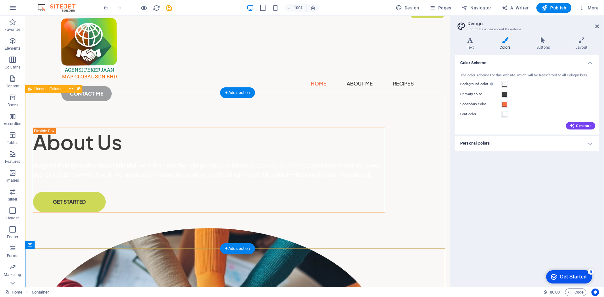
scroll to position [2, 0]
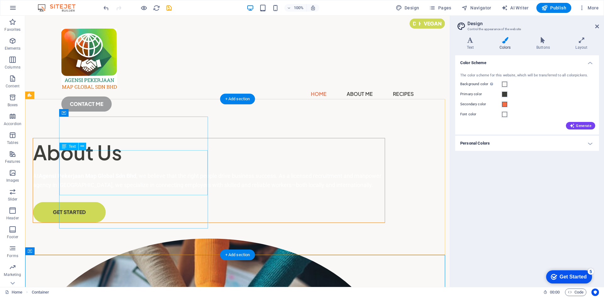
click at [136, 172] on div "At Agensi Pekerjaan Map Global Sdn Bhd , we believe that the right people drive…" at bounding box center [209, 181] width 352 height 18
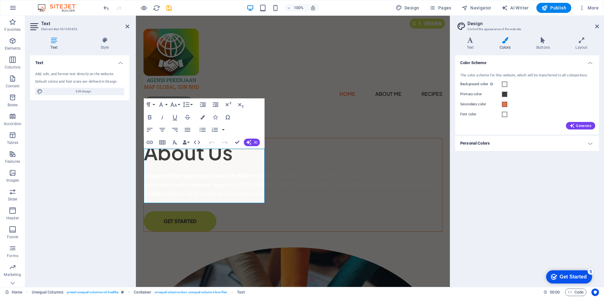
click at [136, 163] on aside "Text Element #ed-901050853 Text Style Text Add, edit, and format text directly …" at bounding box center [80, 152] width 111 height 272
click at [367, 89] on div "Home About Me Recipes CONTACT ME" at bounding box center [293, 68] width 314 height 108
select select "header"
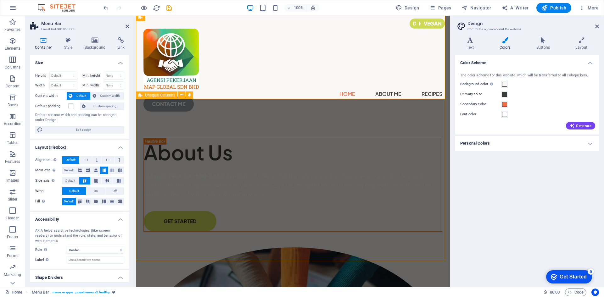
click at [383, 255] on div "About Us At Agensi Pekerjaan Map Global Sdn Bhd , we believe that the right peo…" at bounding box center [293, 297] width 314 height 351
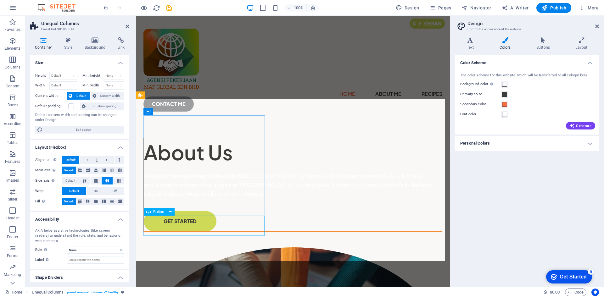
click at [249, 232] on div "GET STARTED" at bounding box center [293, 221] width 298 height 20
click at [192, 179] on div "At Agensi Pekerjaan Map Global Sdn Bhd , we believe that the right people drive…" at bounding box center [293, 185] width 298 height 27
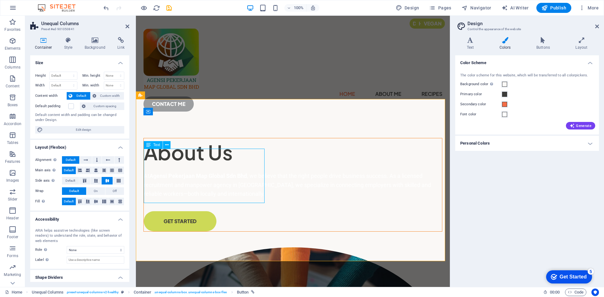
click at [192, 179] on div "At Agensi Pekerjaan Map Global Sdn Bhd , we believe that the right people drive…" at bounding box center [293, 185] width 298 height 27
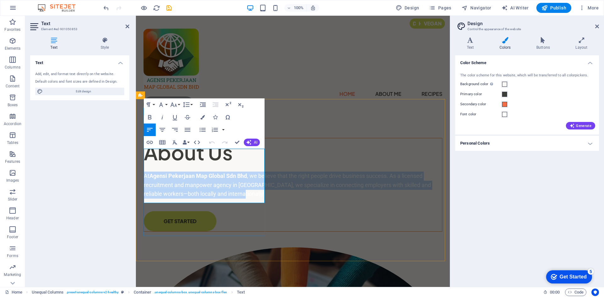
click at [192, 179] on p "At Agensi Pekerjaan Map Global Sdn Bhd , we believe that the right people drive…" at bounding box center [293, 185] width 298 height 27
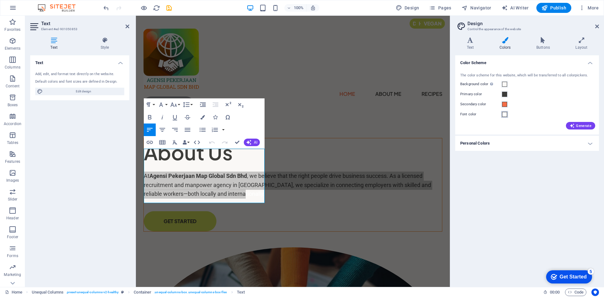
click at [503, 114] on span at bounding box center [504, 114] width 5 height 5
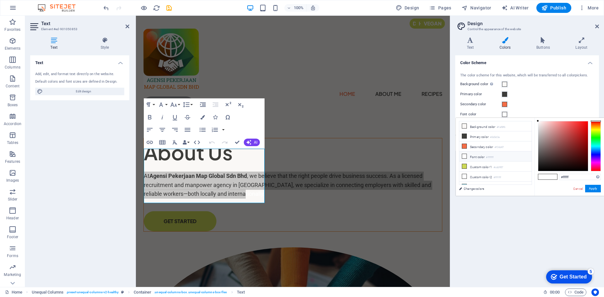
scroll to position [0, 0]
click at [468, 138] on li "Primary color #3d3d3a" at bounding box center [495, 137] width 72 height 10
type input "#3d3d3a"
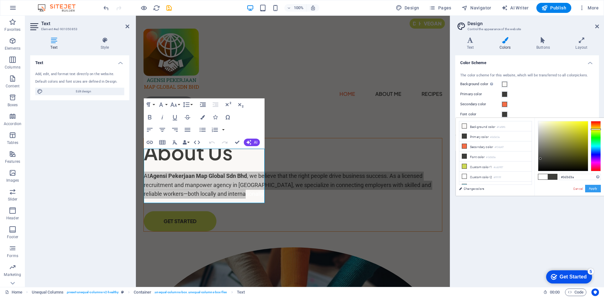
drag, startPoint x: 590, startPoint y: 188, endPoint x: 470, endPoint y: 186, distance: 120.2
click at [591, 188] on button "Apply" at bounding box center [593, 189] width 16 height 8
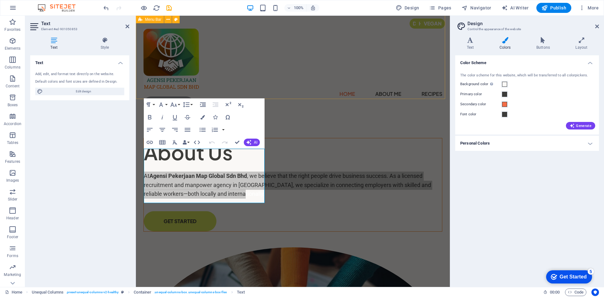
click at [337, 79] on div "Home About Me Recipes CONTACT ME" at bounding box center [293, 68] width 314 height 108
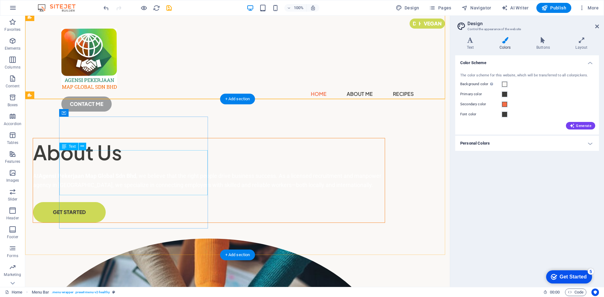
click at [145, 184] on div "At Agensi Pekerjaan Map Global Sdn Bhd , we believe that the right people drive…" at bounding box center [209, 181] width 352 height 18
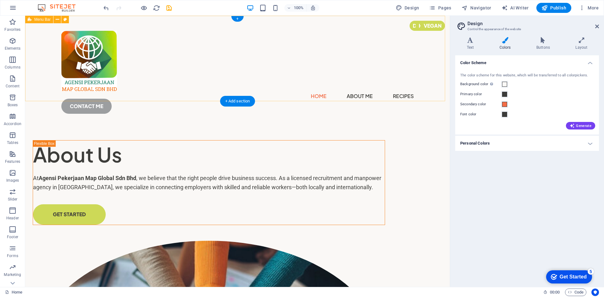
click at [368, 83] on div "Home About Me Recipes CONTACT ME" at bounding box center [237, 70] width 425 height 108
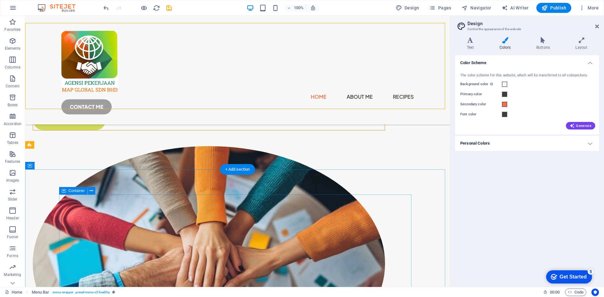
scroll to position [64, 0]
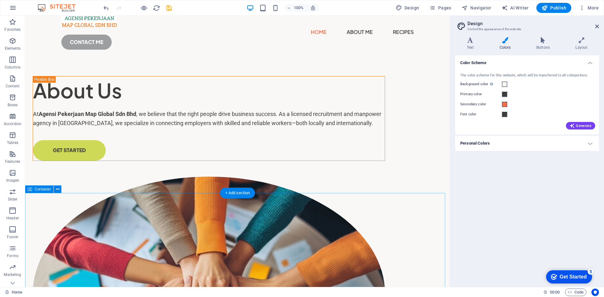
click at [239, 194] on div "+ Add section" at bounding box center [237, 193] width 35 height 11
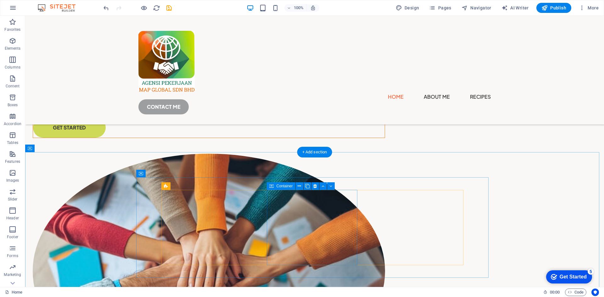
scroll to position [128, 0]
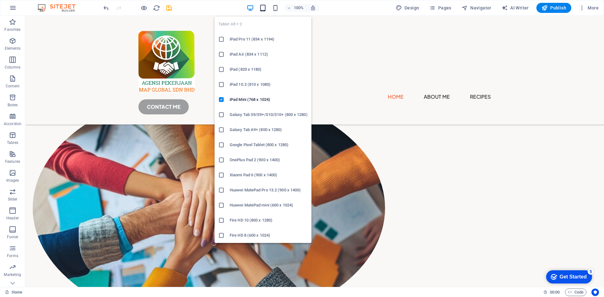
click at [263, 10] on icon "button" at bounding box center [262, 7] width 7 height 7
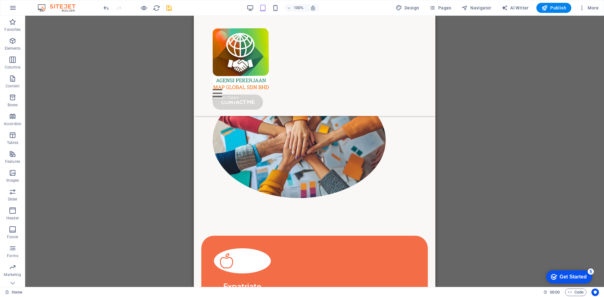
click at [477, 128] on div "Drag here to replace the existing content. Press “Ctrl” if you want to create a…" at bounding box center [314, 152] width 579 height 272
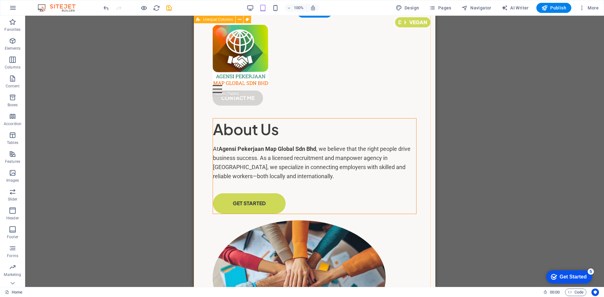
scroll to position [0, 0]
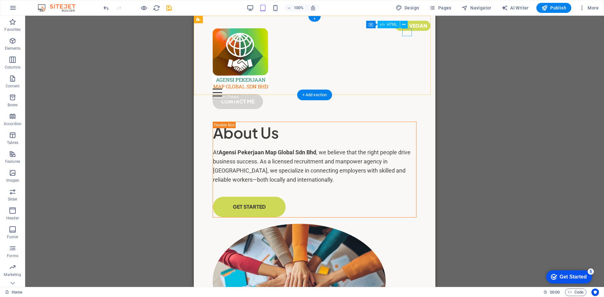
click at [406, 89] on div at bounding box center [315, 93] width 204 height 8
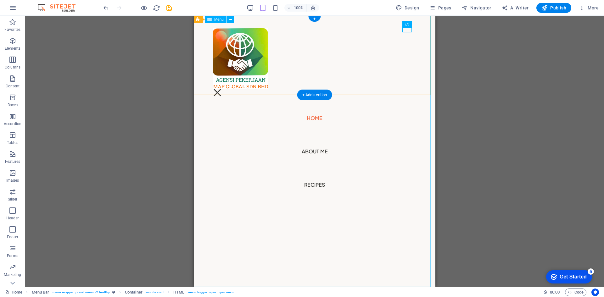
click at [406, 34] on nav "Home About Me Recipes" at bounding box center [315, 152] width 242 height 272
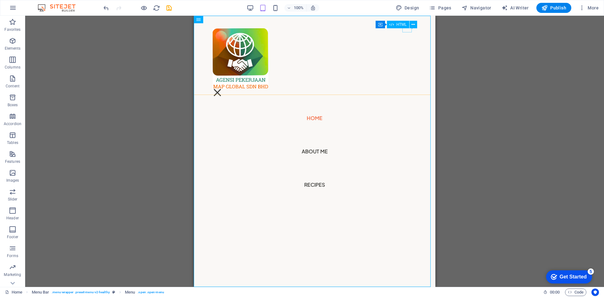
click at [408, 28] on div "HTML" at bounding box center [398, 25] width 22 height 8
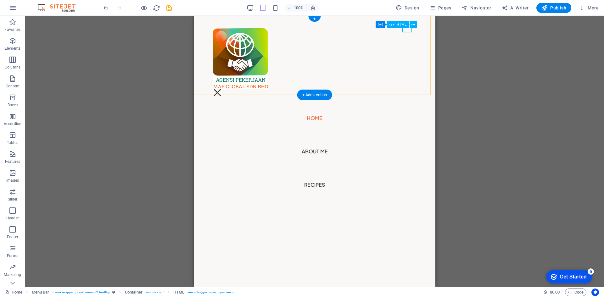
click at [222, 89] on div at bounding box center [217, 93] width 9 height 8
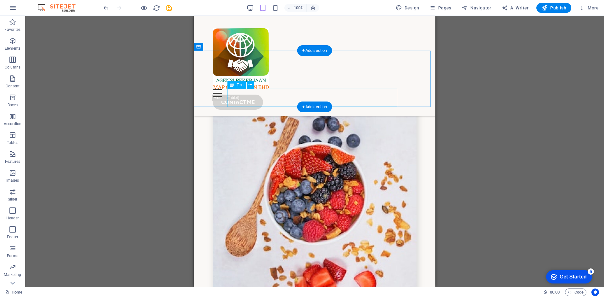
scroll to position [1770, 0]
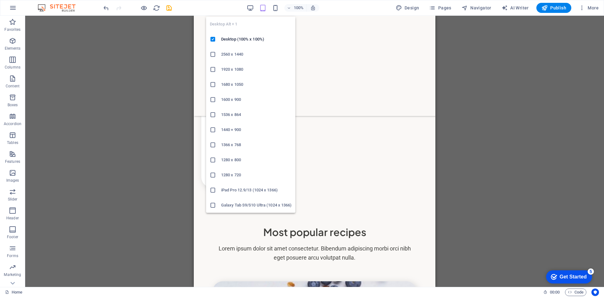
click at [254, 10] on icon "button" at bounding box center [250, 7] width 7 height 7
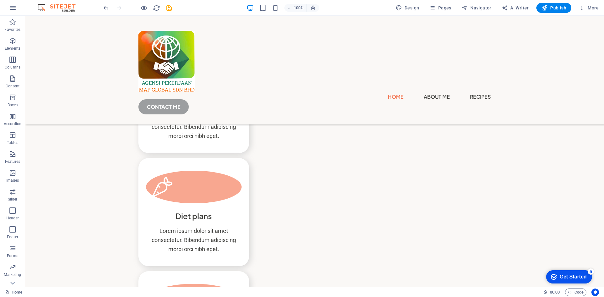
scroll to position [1758, 0]
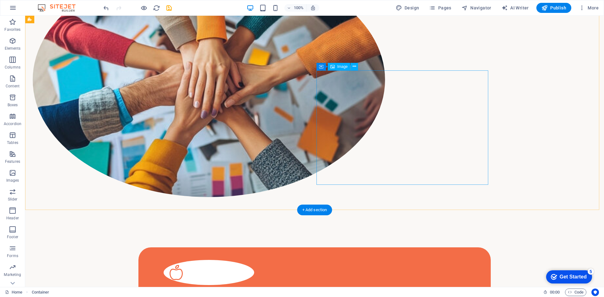
scroll to position [0, 0]
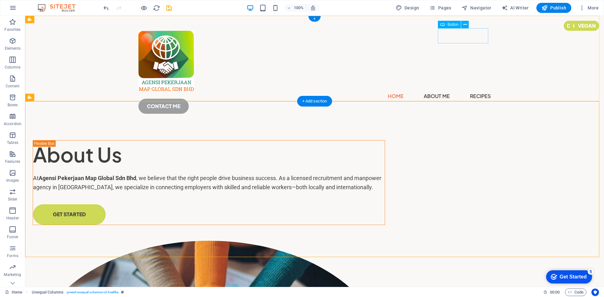
click at [471, 99] on div "CONTACT ME" at bounding box center [314, 106] width 352 height 15
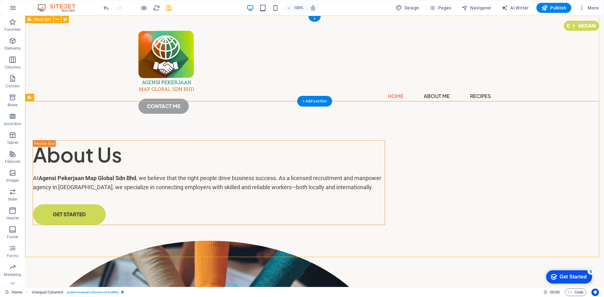
click at [575, 76] on div "Home About Me Recipes CONTACT ME" at bounding box center [314, 70] width 579 height 108
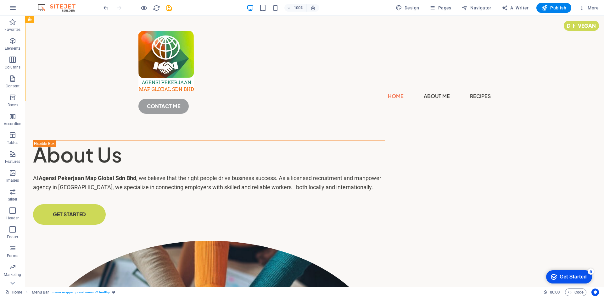
click at [552, 0] on header "100% Design Pages Navigator AI Writer Publish More" at bounding box center [302, 8] width 604 height 16
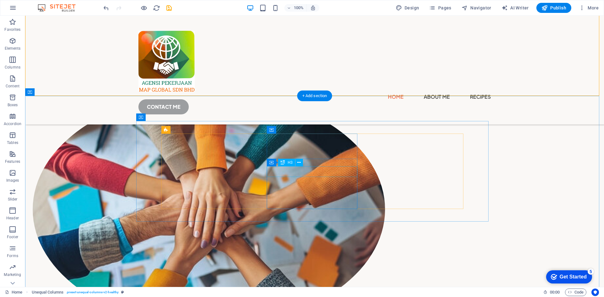
scroll to position [189, 0]
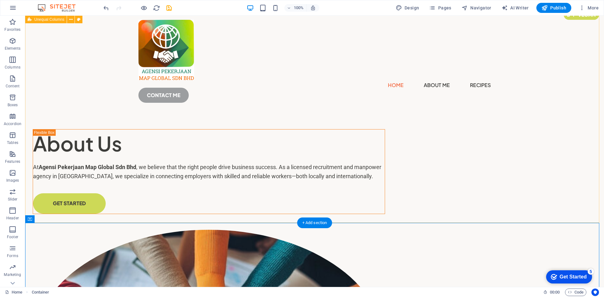
scroll to position [0, 0]
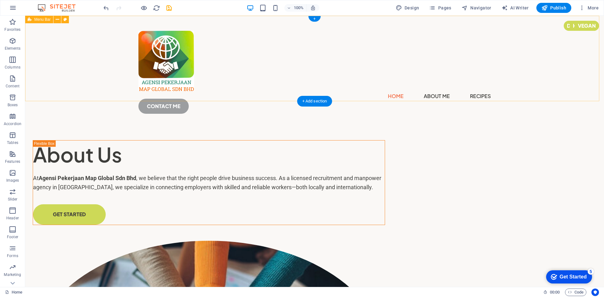
click at [557, 67] on div "Home About Me Recipes CONTACT ME" at bounding box center [314, 70] width 579 height 108
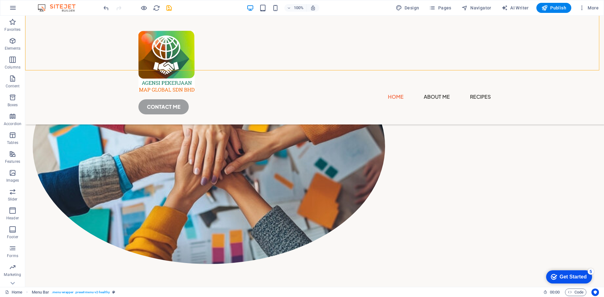
scroll to position [201, 0]
